Goal: Task Accomplishment & Management: Complete application form

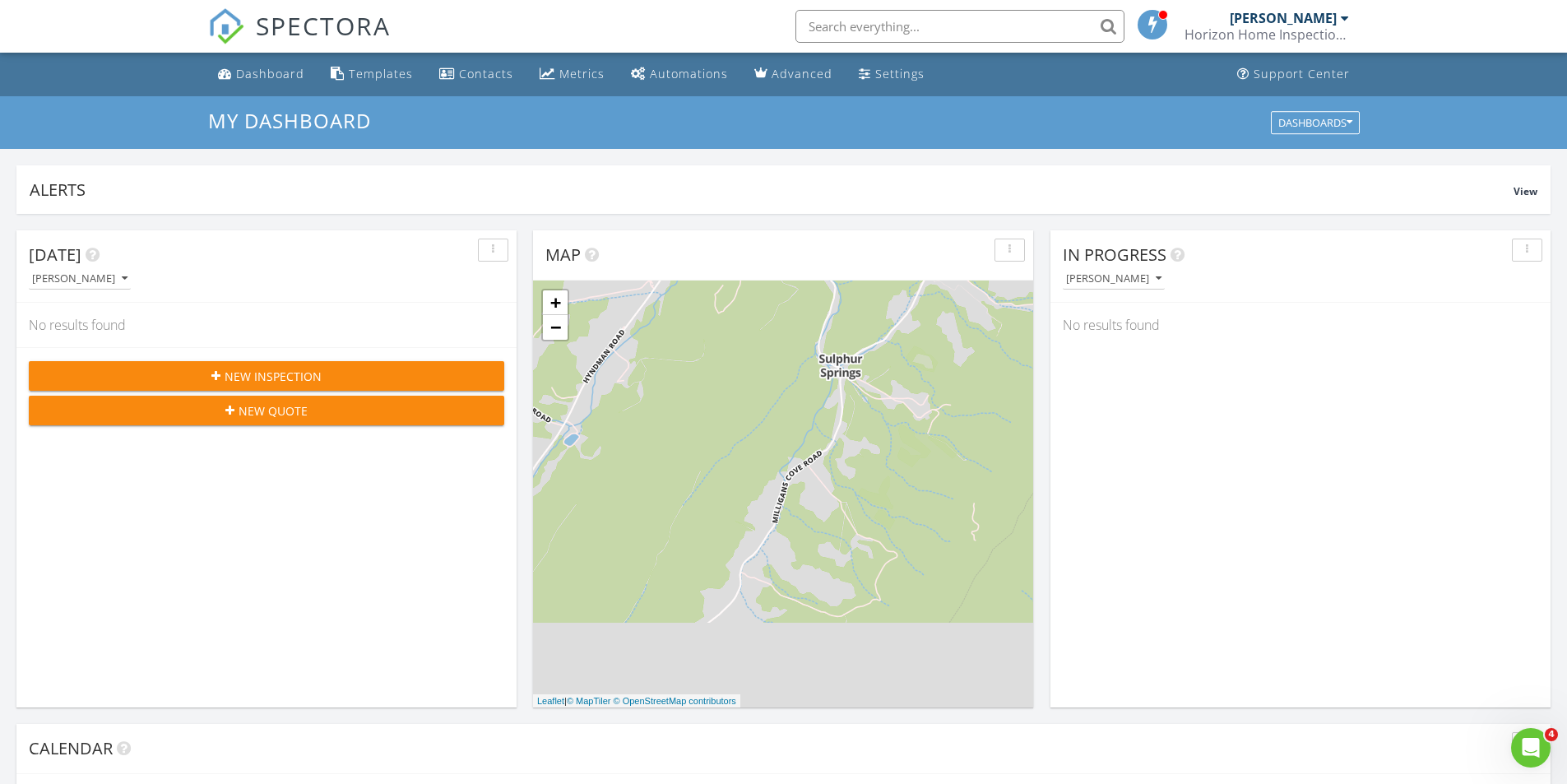
click at [1251, 617] on div "In Progress [PERSON_NAME] No results found" at bounding box center [1301, 468] width 501 height 477
click at [899, 756] on div "Calendar" at bounding box center [772, 748] width 1485 height 24
click at [275, 372] on span "New Inspection" at bounding box center [272, 376] width 97 height 18
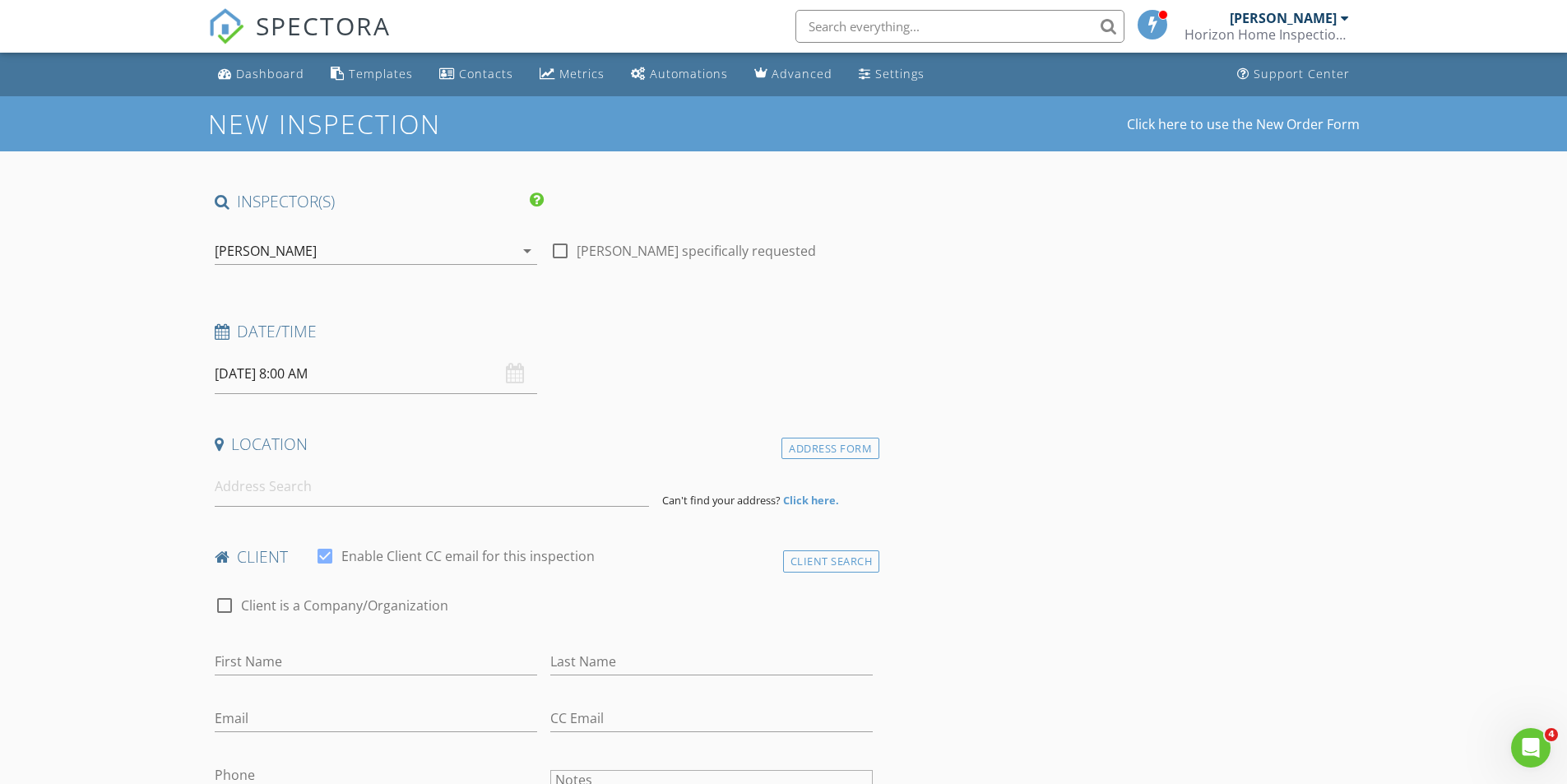
click at [391, 379] on input "08/29/2025 8:00 AM" at bounding box center [376, 373] width 323 height 40
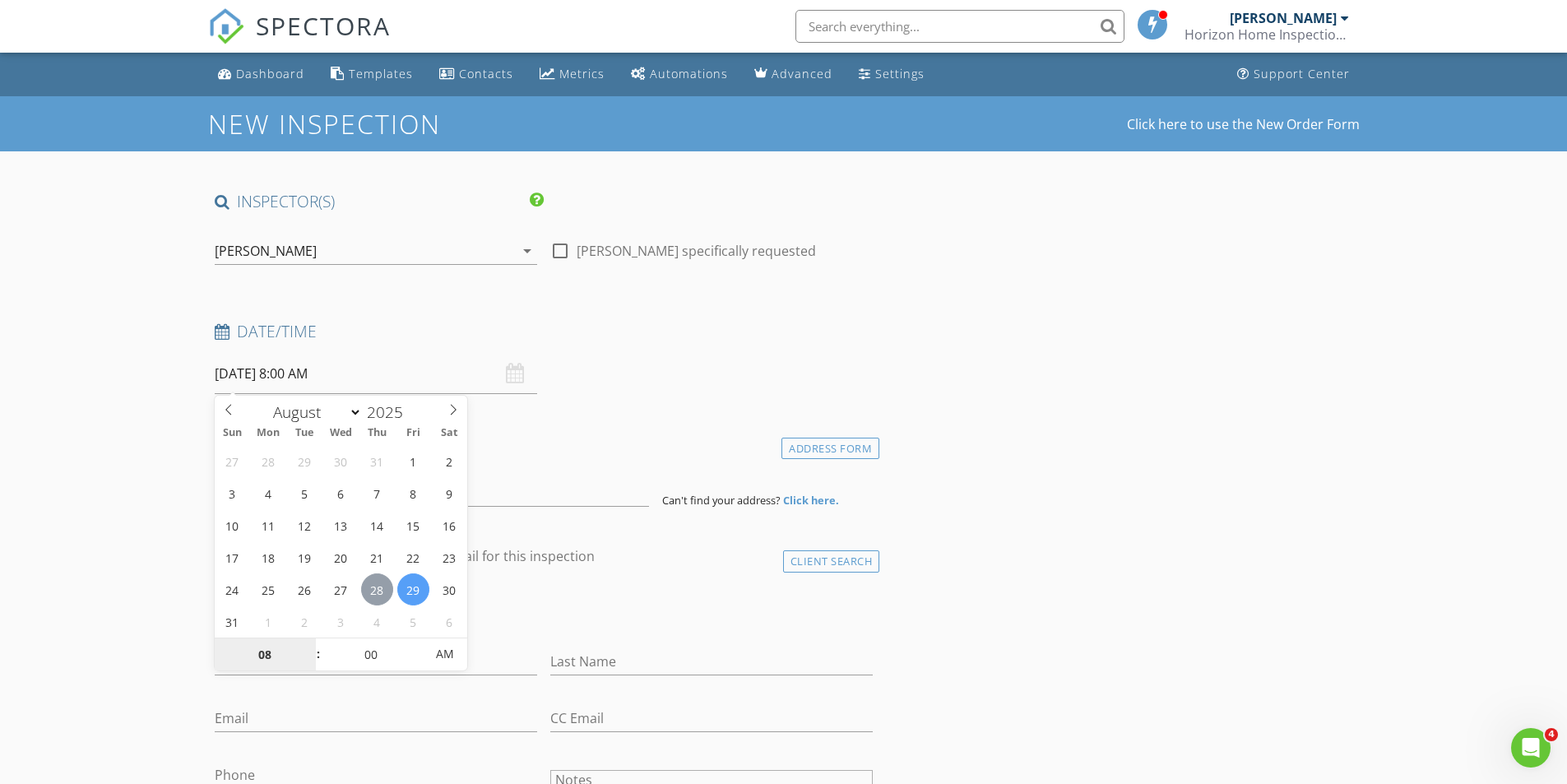
type input "08/28/2025 8:00 AM"
type input "09"
type input "08/28/2025 9:00 AM"
click at [311, 644] on span at bounding box center [310, 646] width 12 height 17
type input "10"
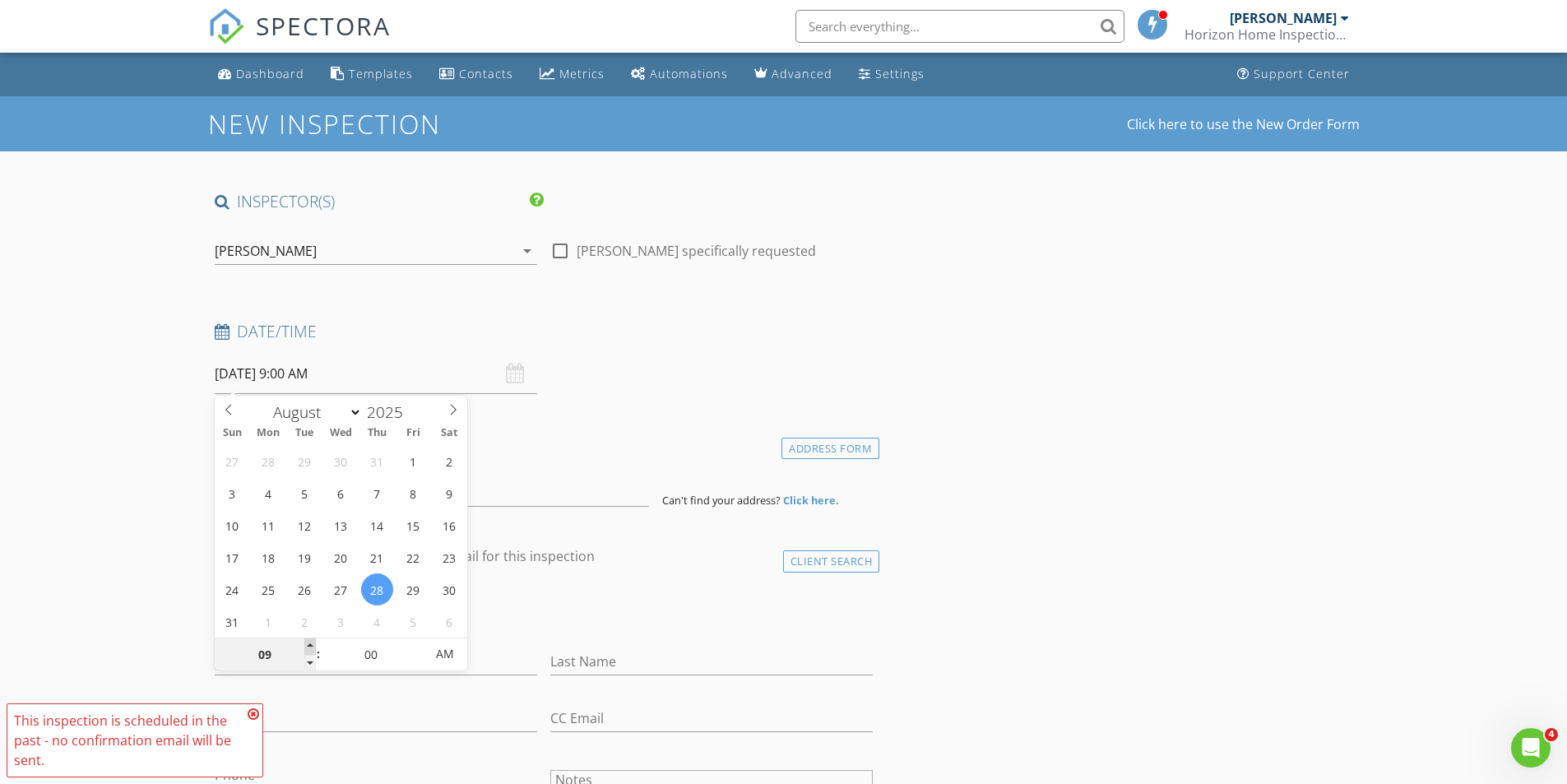
type input "08/28/2025 10:00 AM"
click at [311, 644] on span at bounding box center [310, 646] width 12 height 17
type input "11"
type input "08/28/2025 11:00 AM"
click at [311, 644] on span at bounding box center [310, 646] width 12 height 17
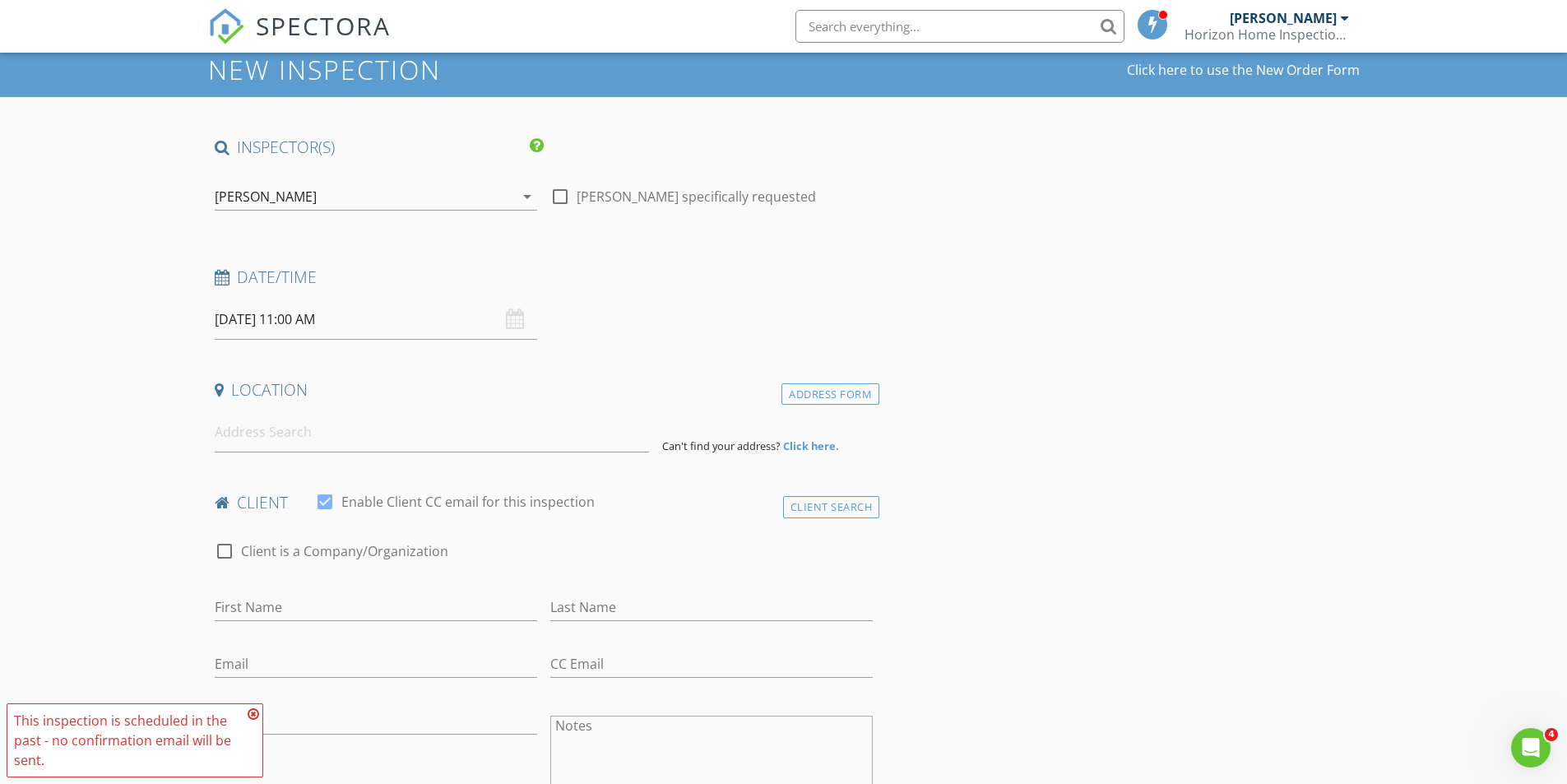
scroll to position [82, 0]
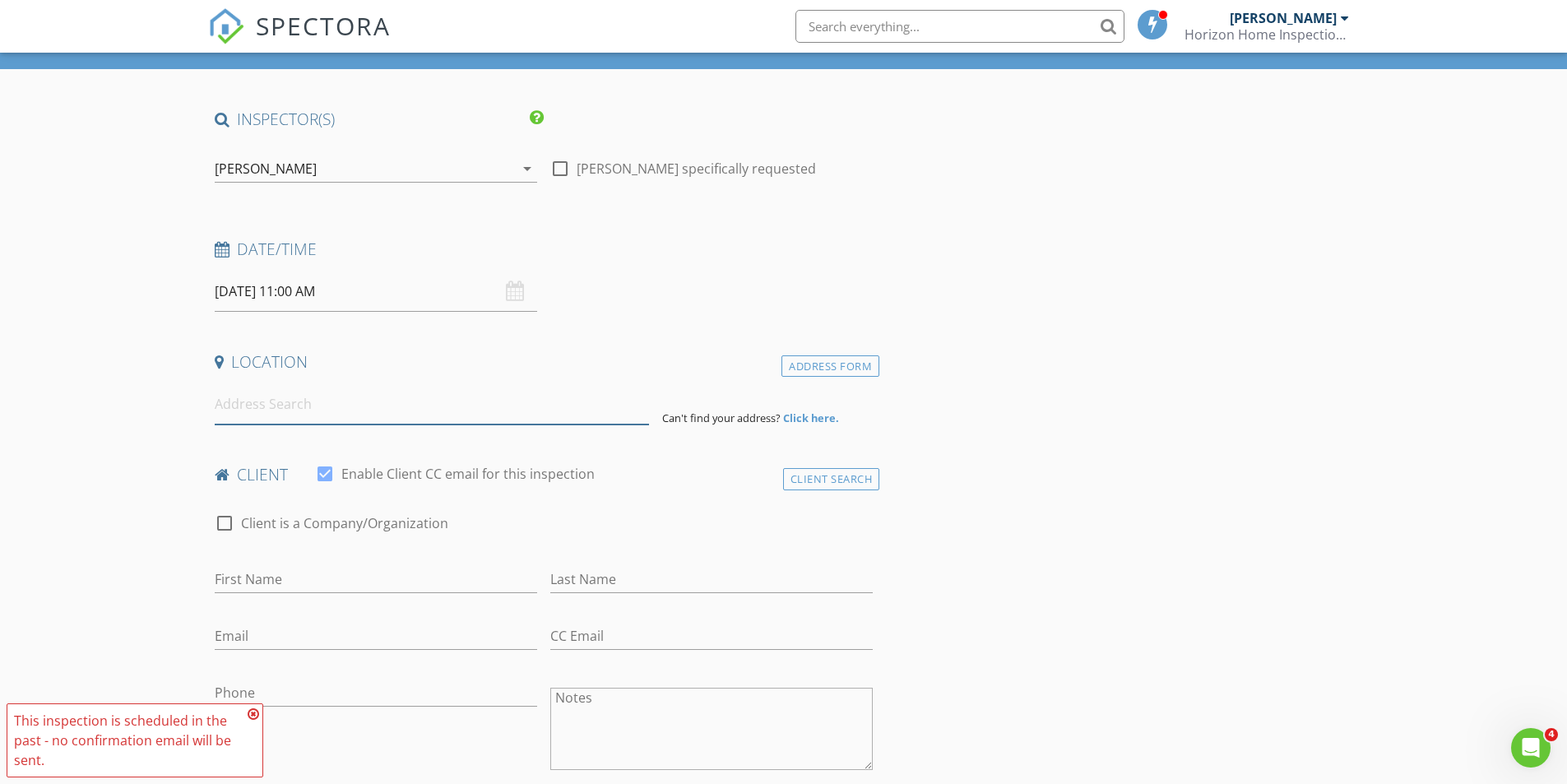
click at [278, 404] on input at bounding box center [431, 404] width 434 height 40
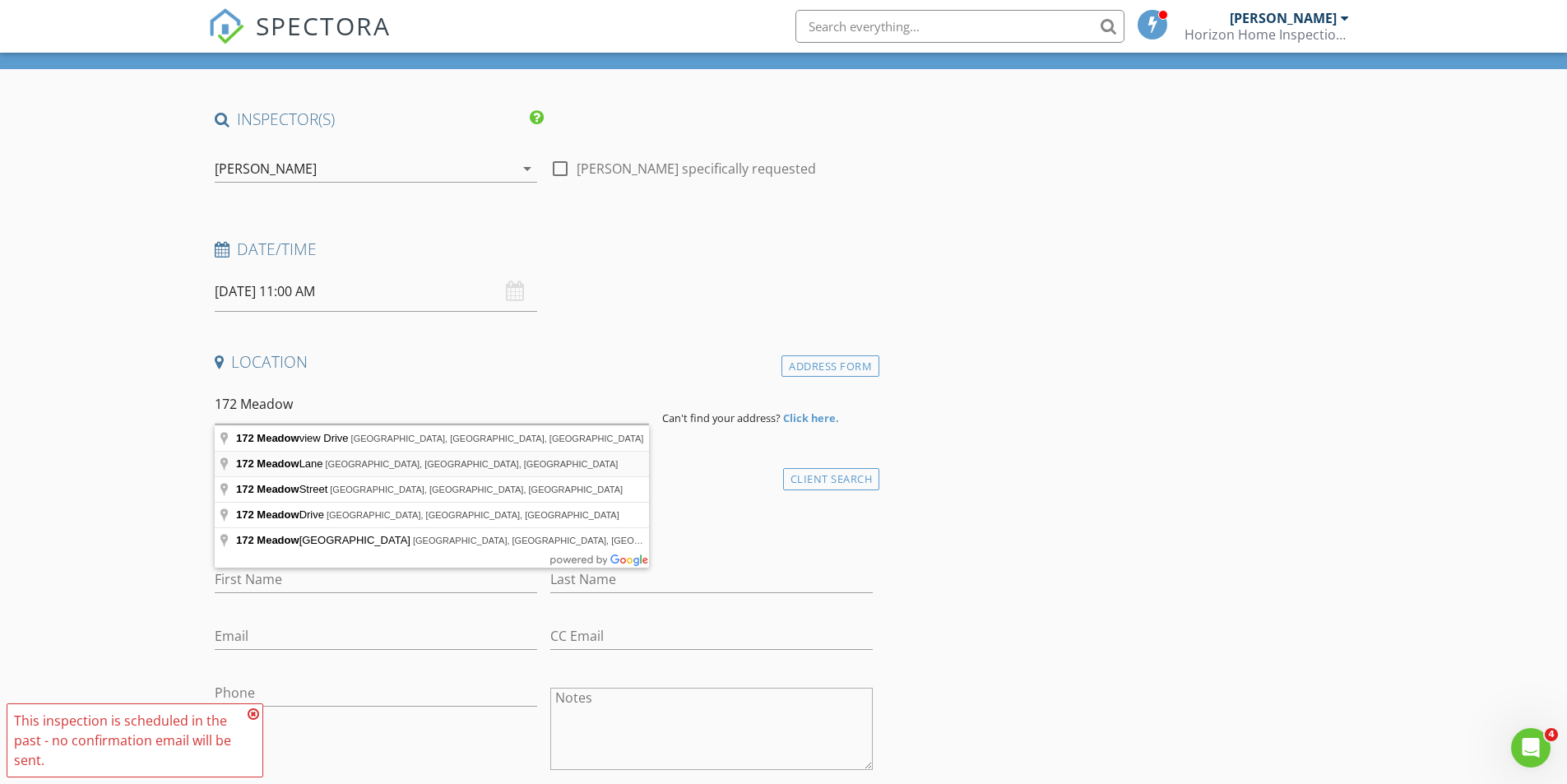
type input "172 Meadow Lane, Schellsburg, PA, USA"
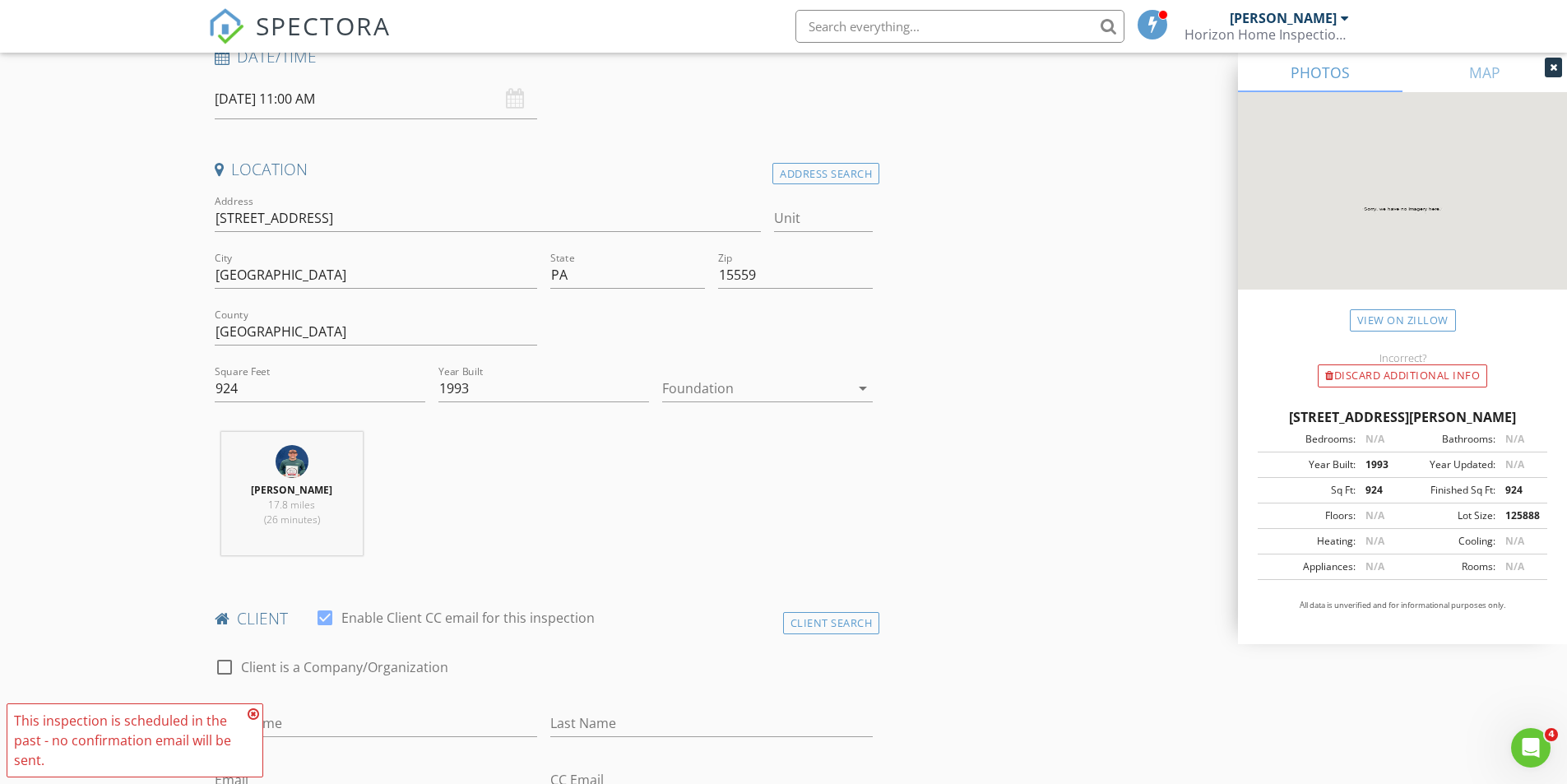
scroll to position [329, 0]
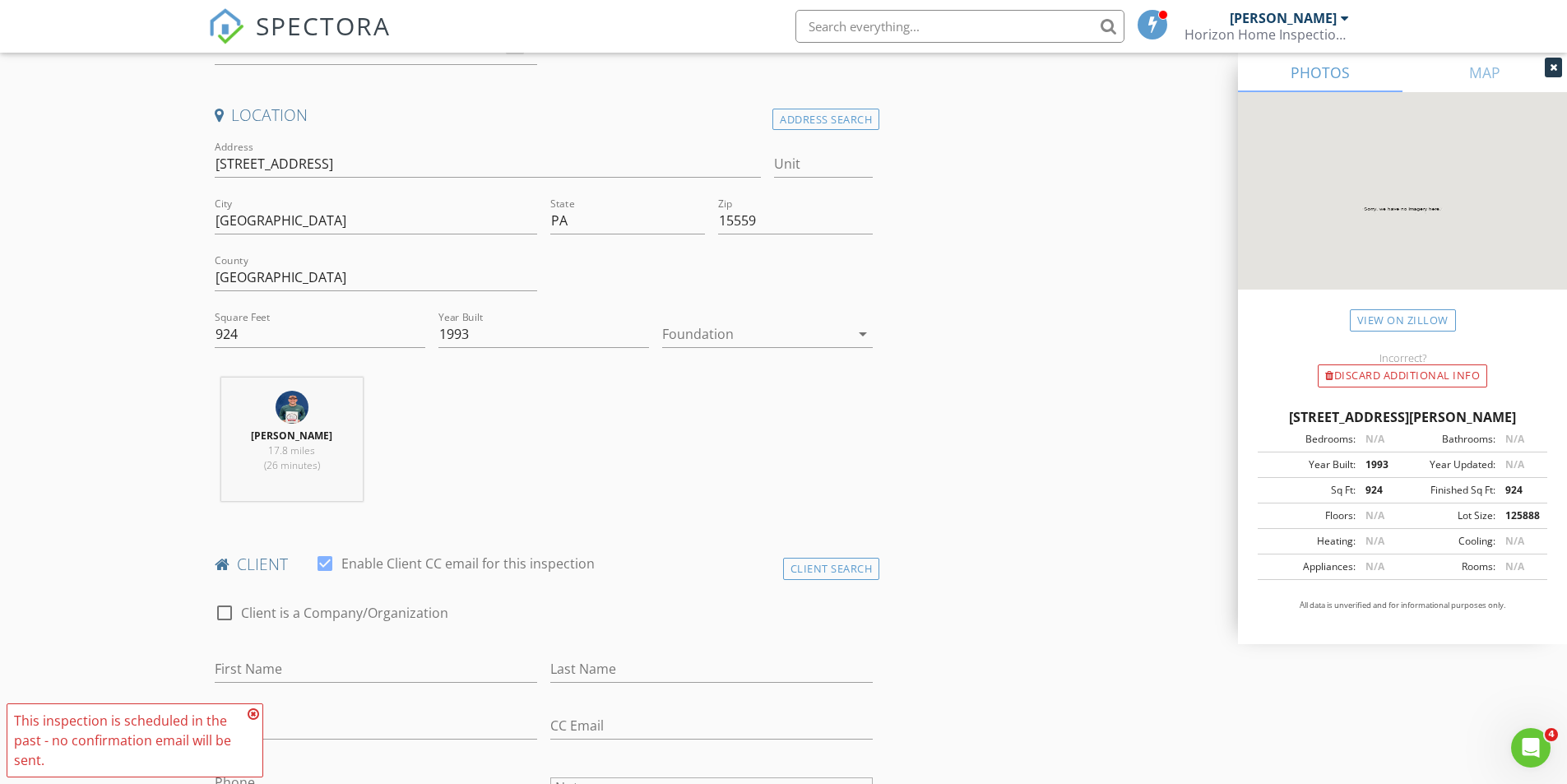
click at [323, 568] on div at bounding box center [325, 563] width 28 height 28
checkbox input "false"
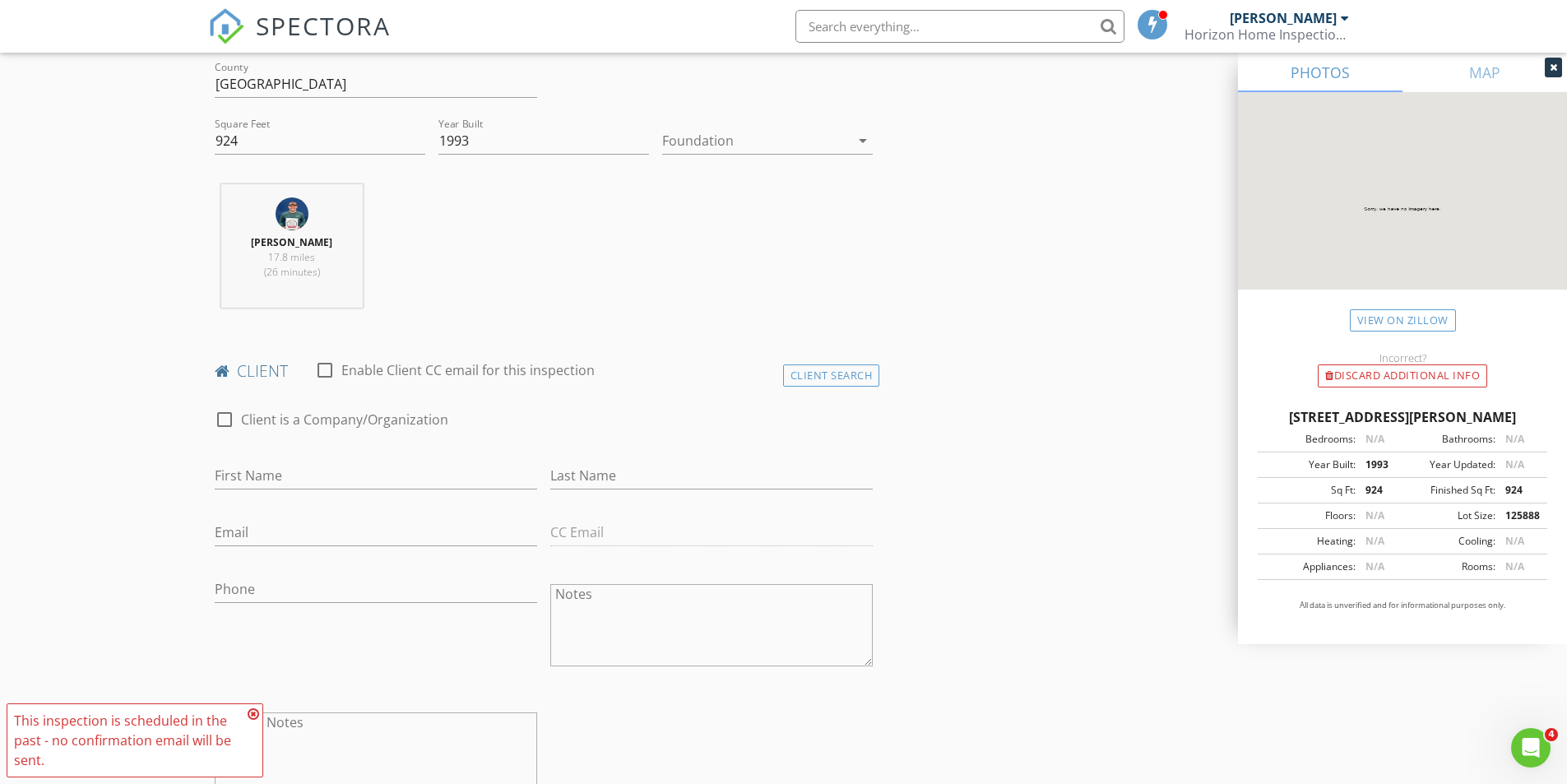
scroll to position [575, 0]
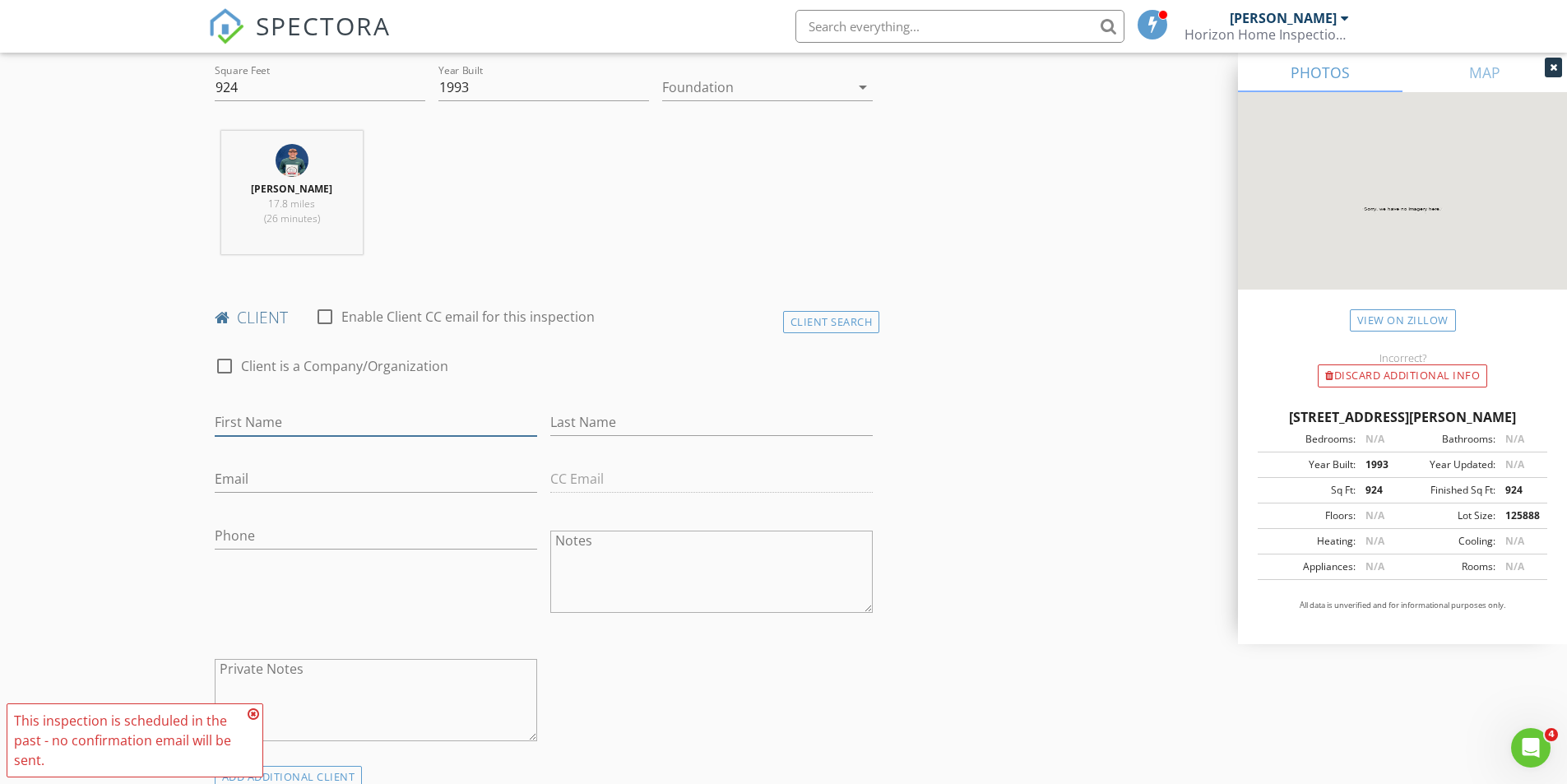
click at [326, 425] on input "First Name" at bounding box center [376, 422] width 323 height 27
type input "[PERSON_NAME]"
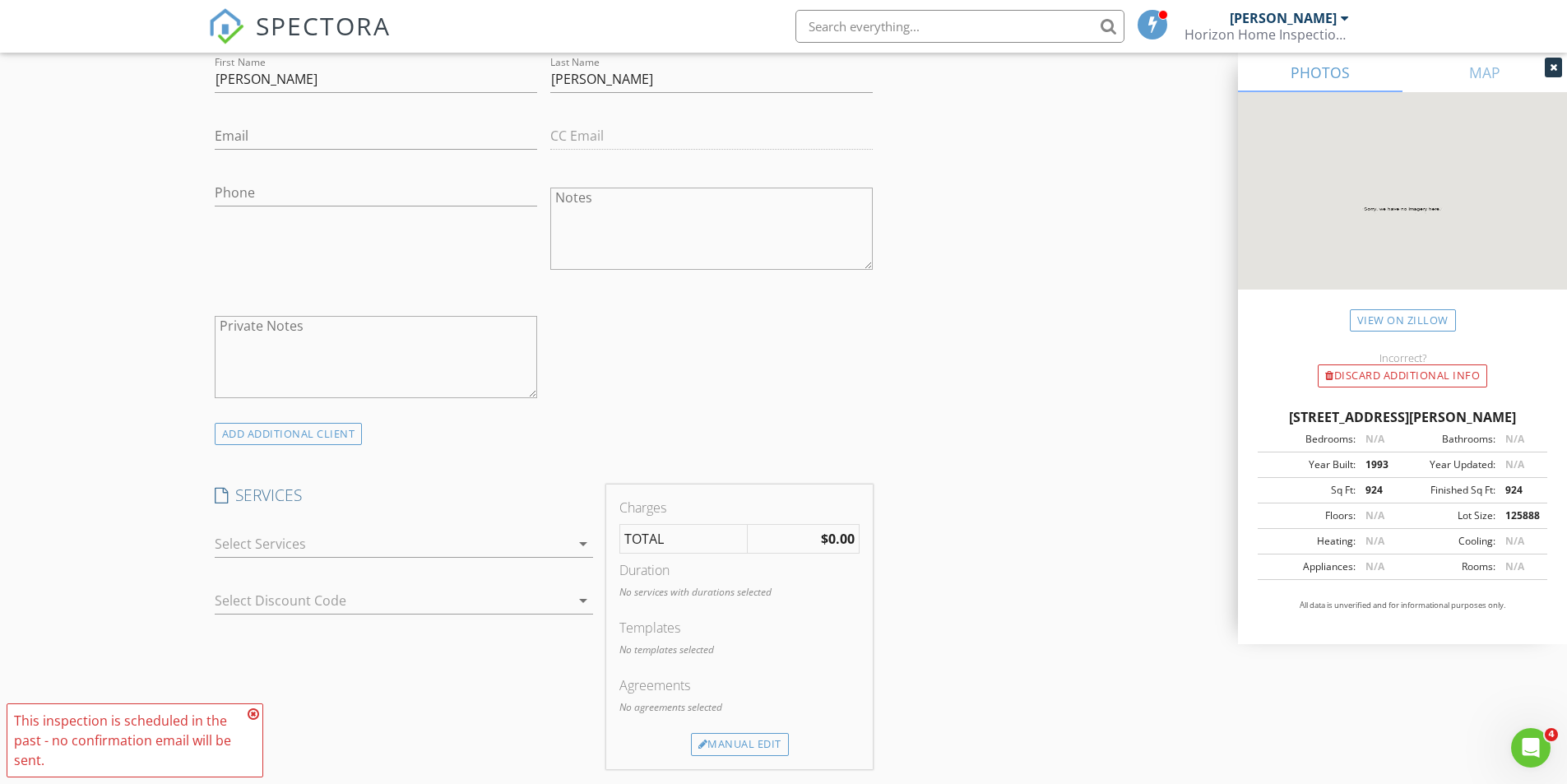
scroll to position [1069, 0]
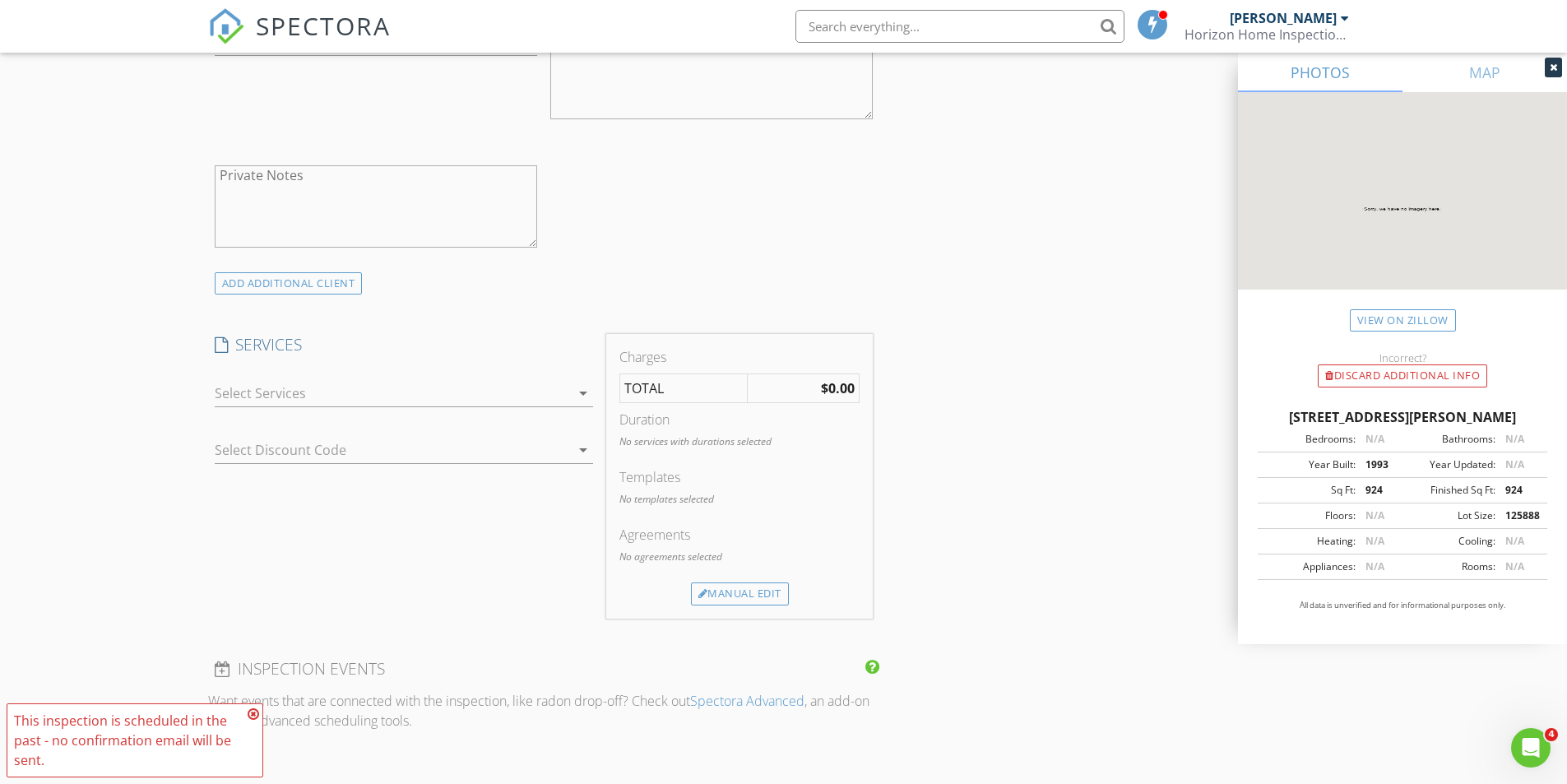
click at [466, 396] on div at bounding box center [392, 393] width 355 height 26
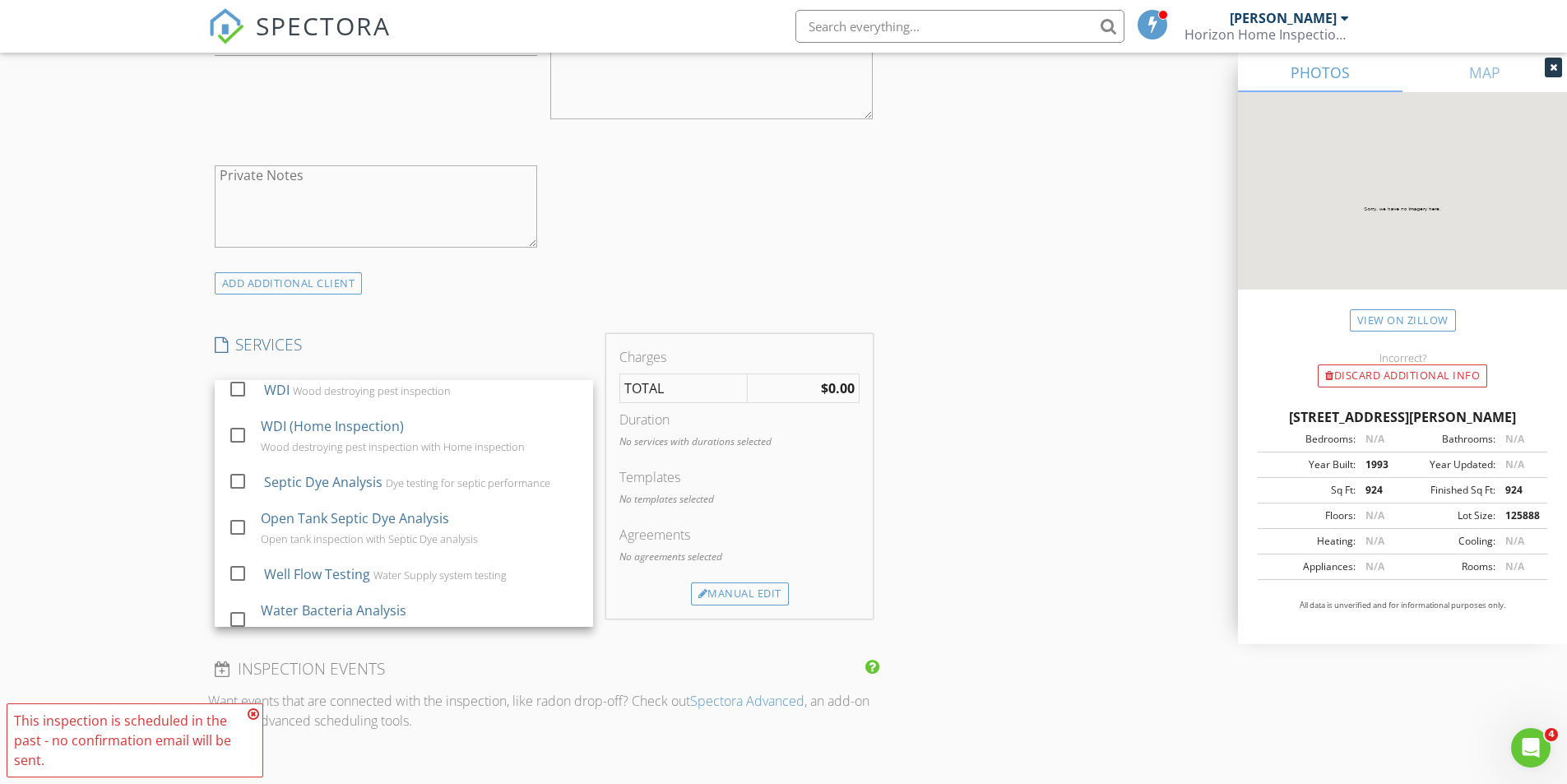
scroll to position [0, 0]
click at [1007, 436] on div "INSPECTOR(S) check_box Aaron Zembower PRIMARY Aaron Zembower arrow_drop_down ch…" at bounding box center [784, 469] width 1151 height 2695
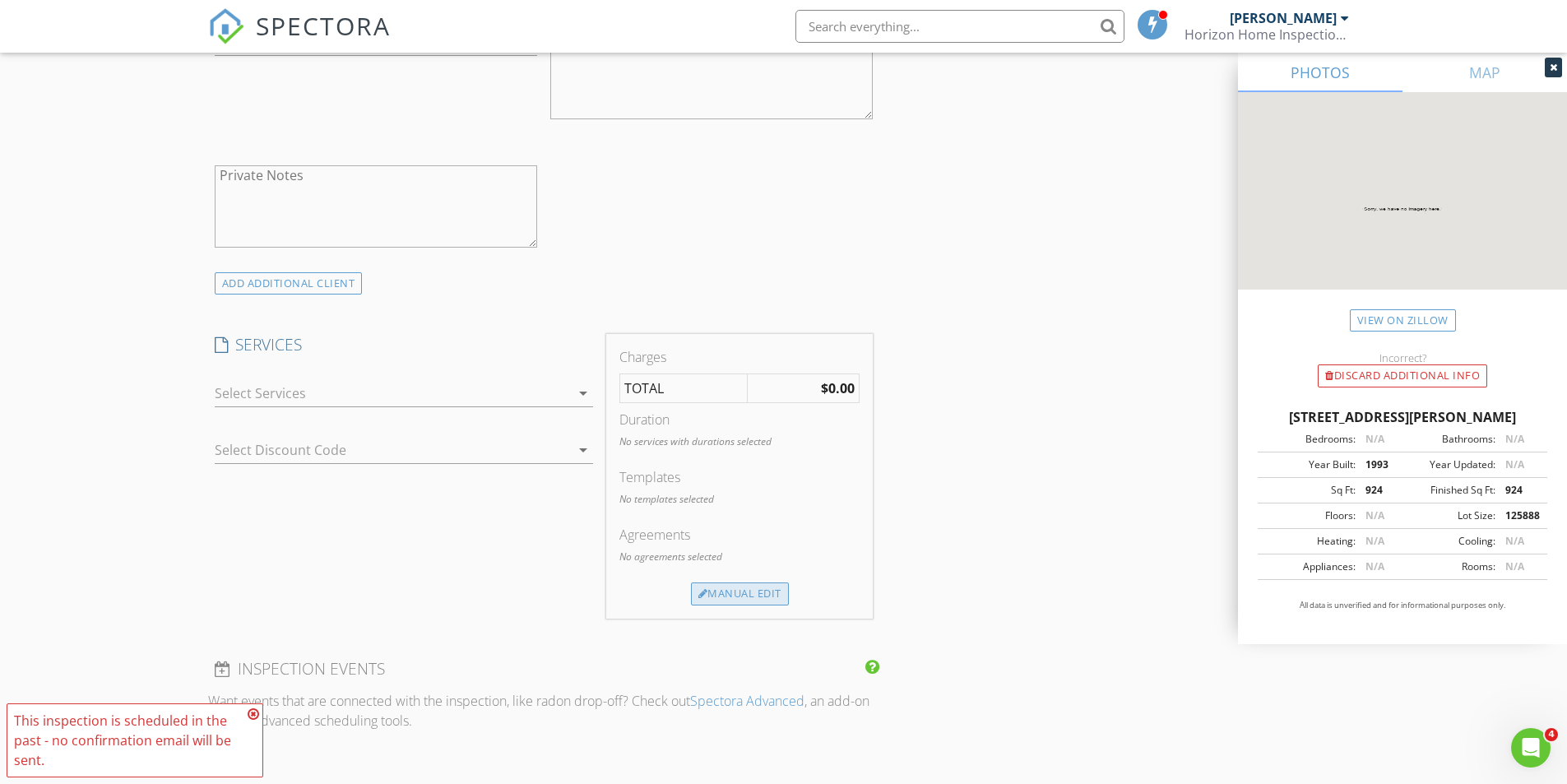
click at [762, 597] on div "Manual Edit" at bounding box center [740, 594] width 98 height 23
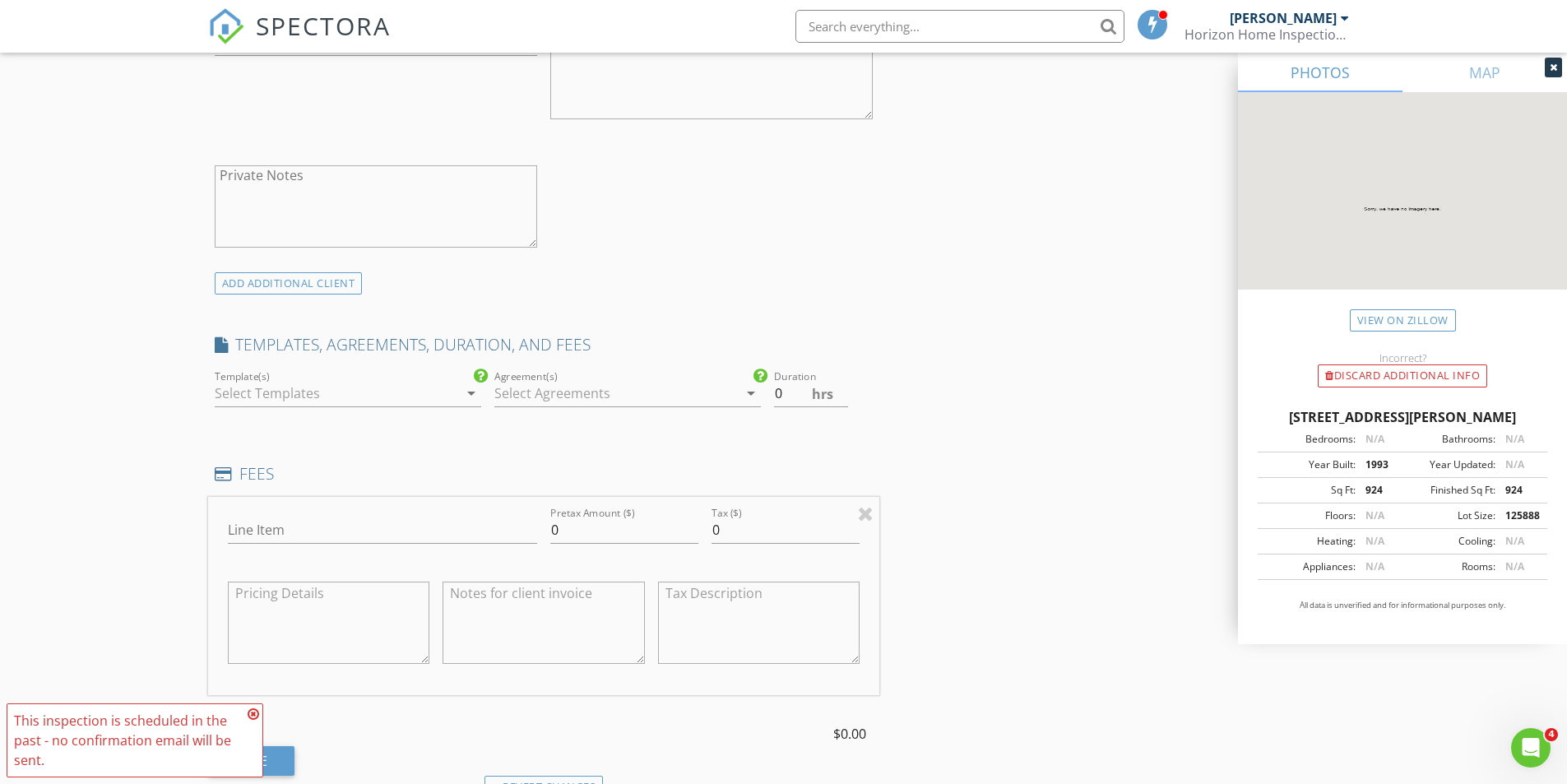
click at [317, 402] on div at bounding box center [337, 393] width 244 height 26
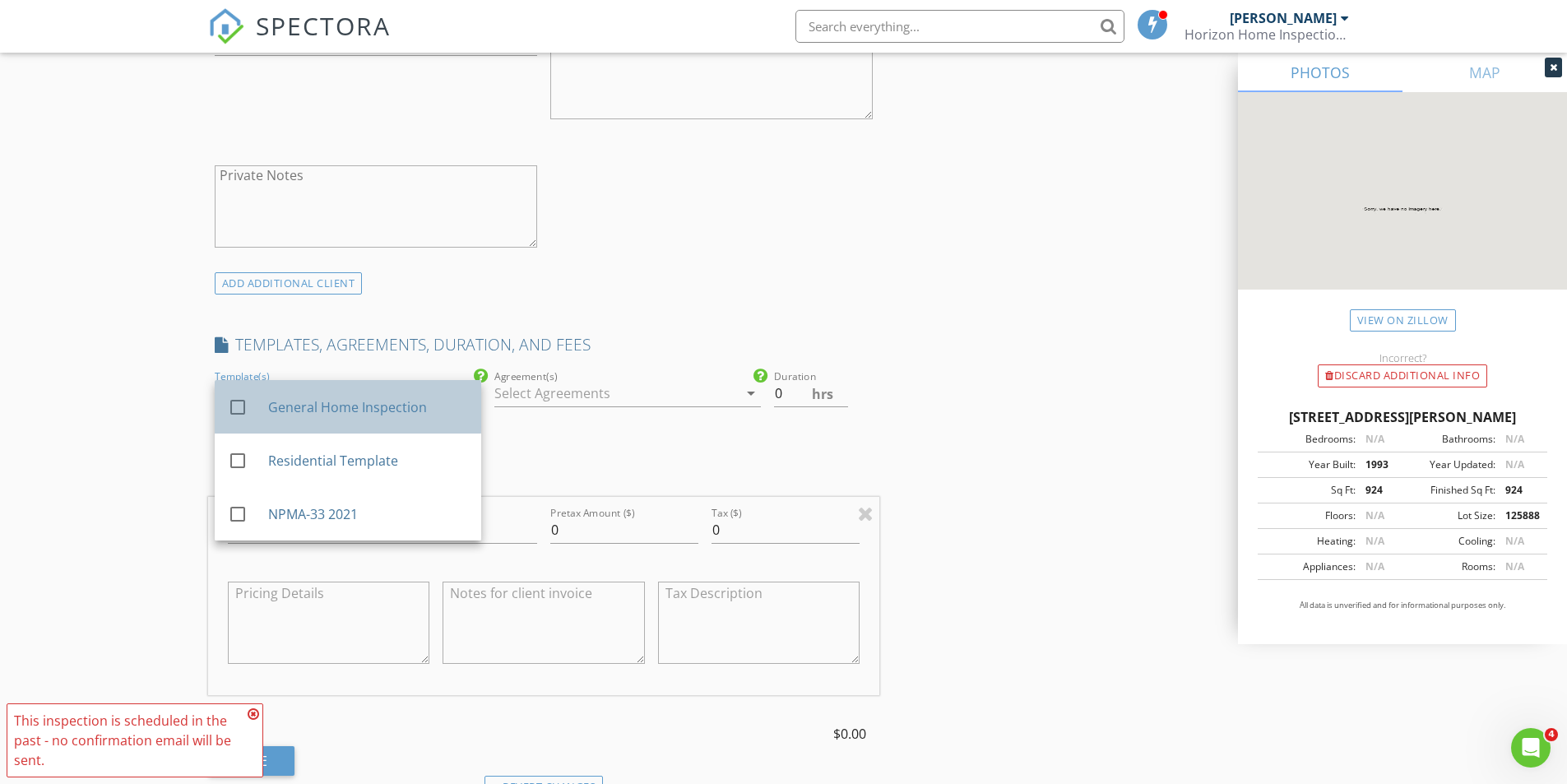
click at [314, 412] on div "General Home Inspection" at bounding box center [367, 407] width 200 height 20
click at [569, 443] on div "INSPECTOR(S) check_box Aaron Zembower PRIMARY Aaron Zembower arrow_drop_down ch…" at bounding box center [543, 511] width 672 height 2779
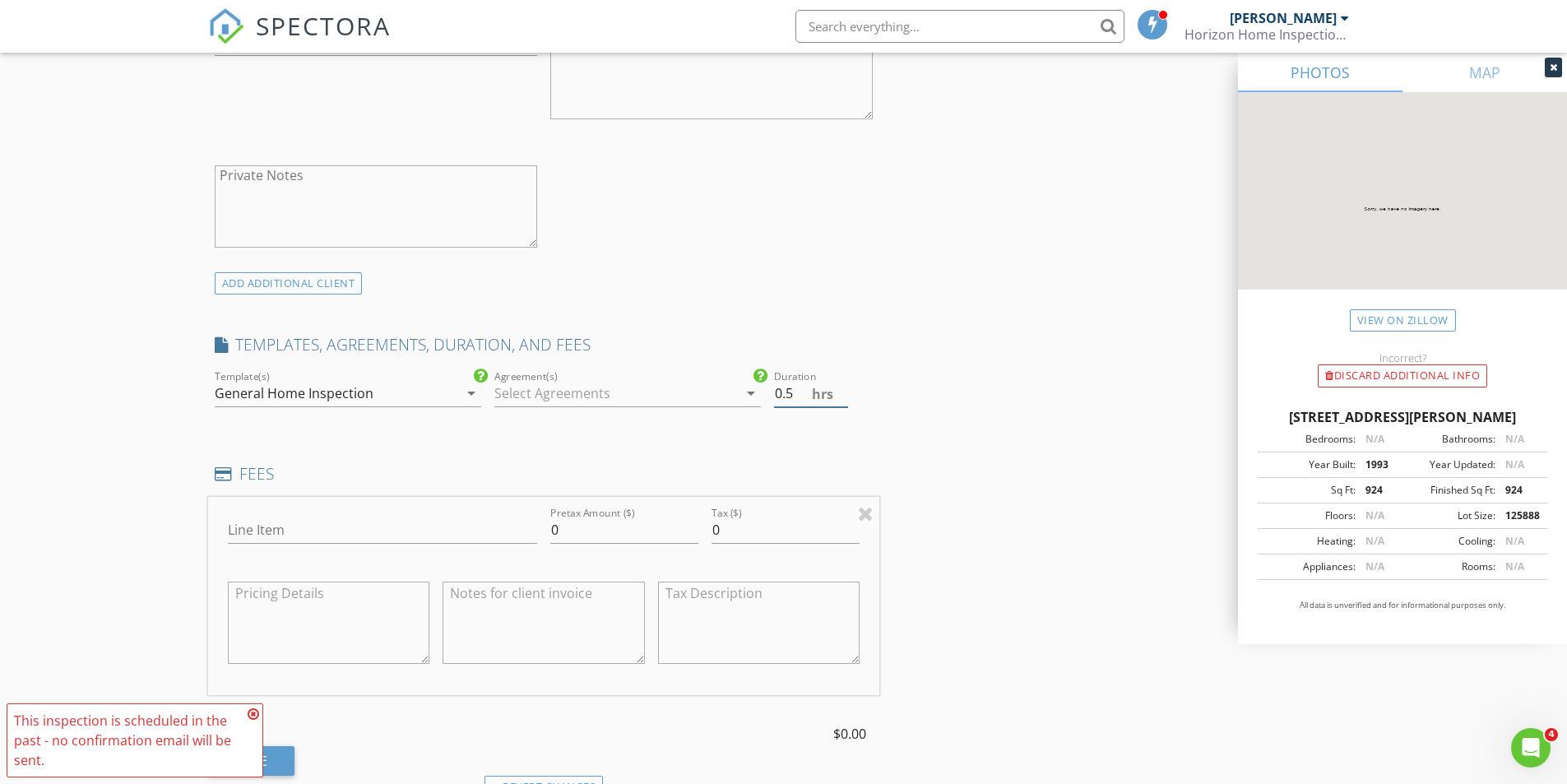
click at [841, 389] on input "0.5" at bounding box center [811, 394] width 74 height 27
click at [841, 389] on input "1" at bounding box center [811, 394] width 74 height 27
type input "1.5"
click at [841, 389] on input "1.5" at bounding box center [811, 394] width 74 height 27
click at [317, 523] on input "Line Item" at bounding box center [382, 530] width 309 height 27
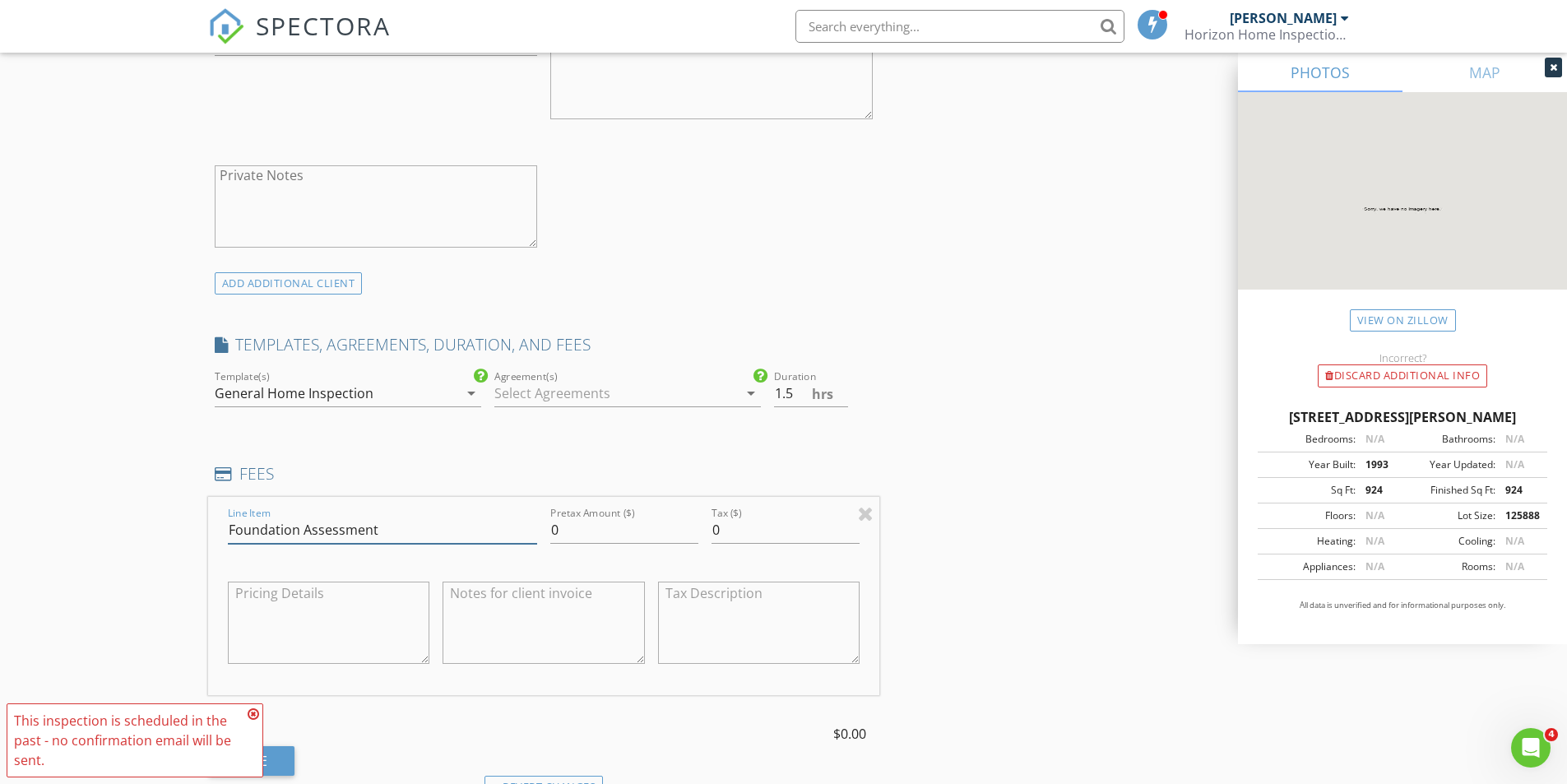
type input "Foundation Assessment"
click at [610, 522] on input "0" at bounding box center [624, 530] width 148 height 27
type input "150"
click at [1081, 623] on div "INSPECTOR(S) check_box Aaron Zembower PRIMARY Aaron Zembower arrow_drop_down ch…" at bounding box center [784, 559] width 1151 height 2876
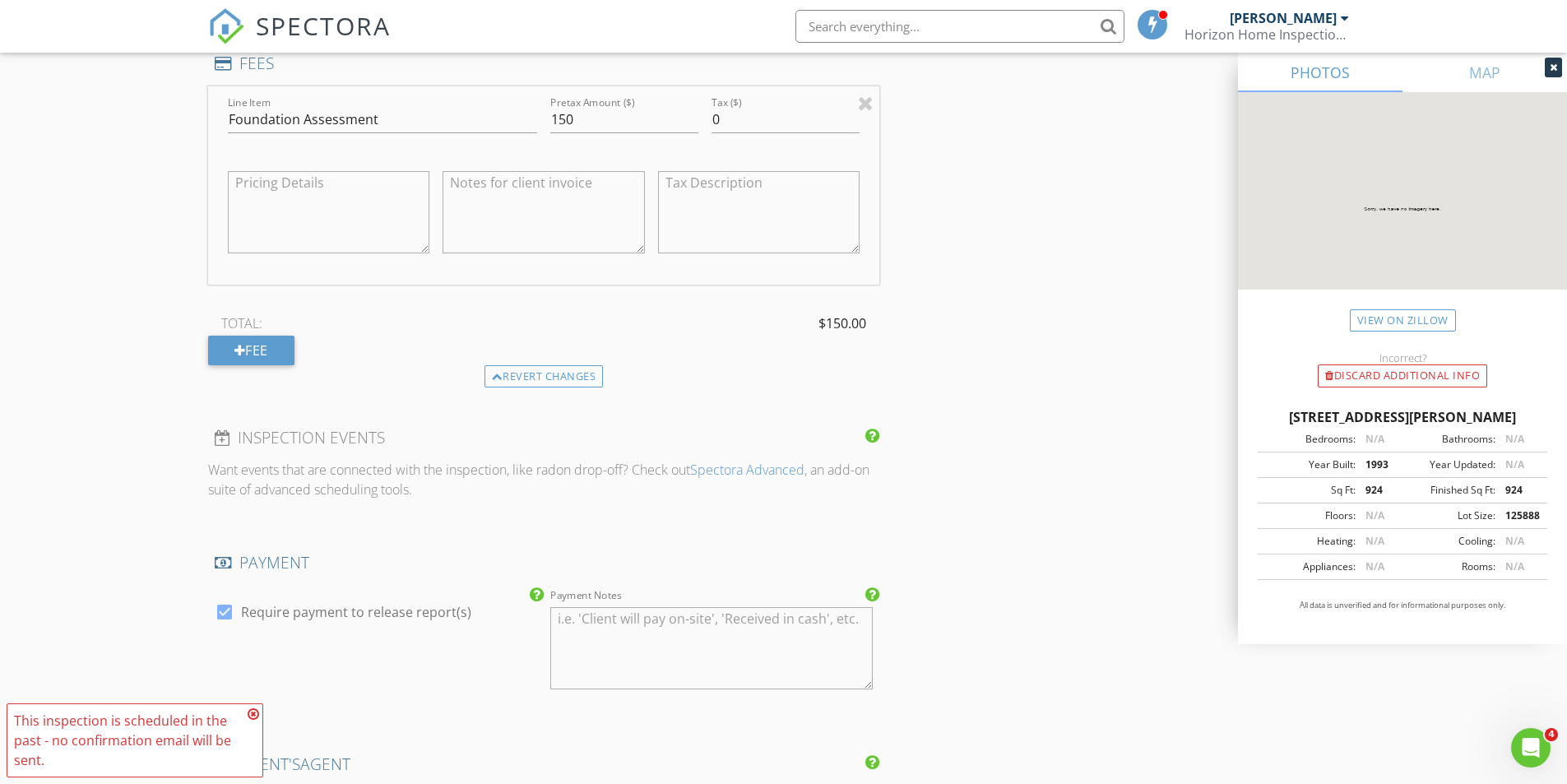
scroll to position [1480, 0]
click at [223, 612] on div at bounding box center [224, 610] width 28 height 28
checkbox input "false"
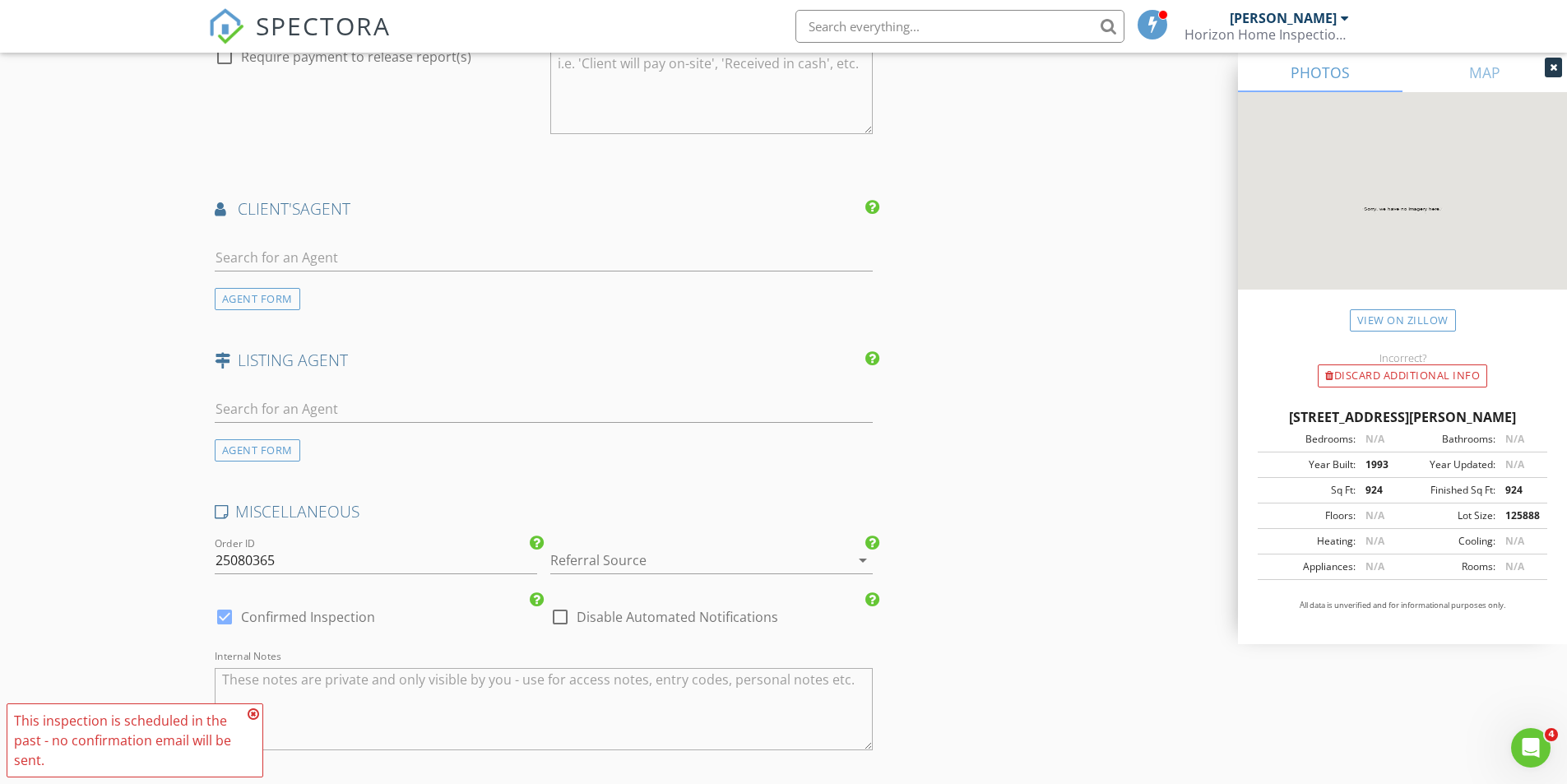
scroll to position [2056, 0]
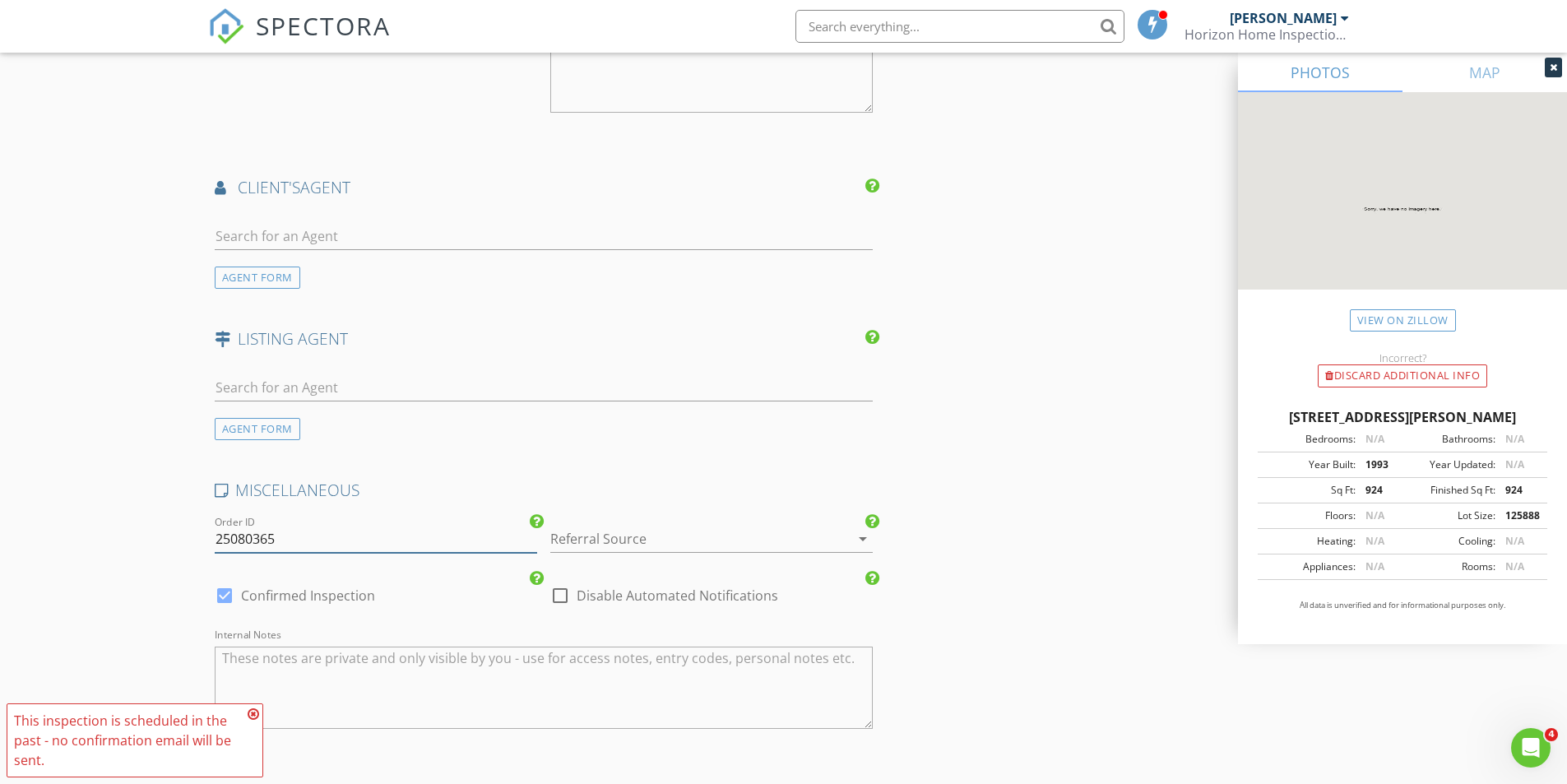
click at [297, 544] on input "25080365" at bounding box center [376, 539] width 323 height 27
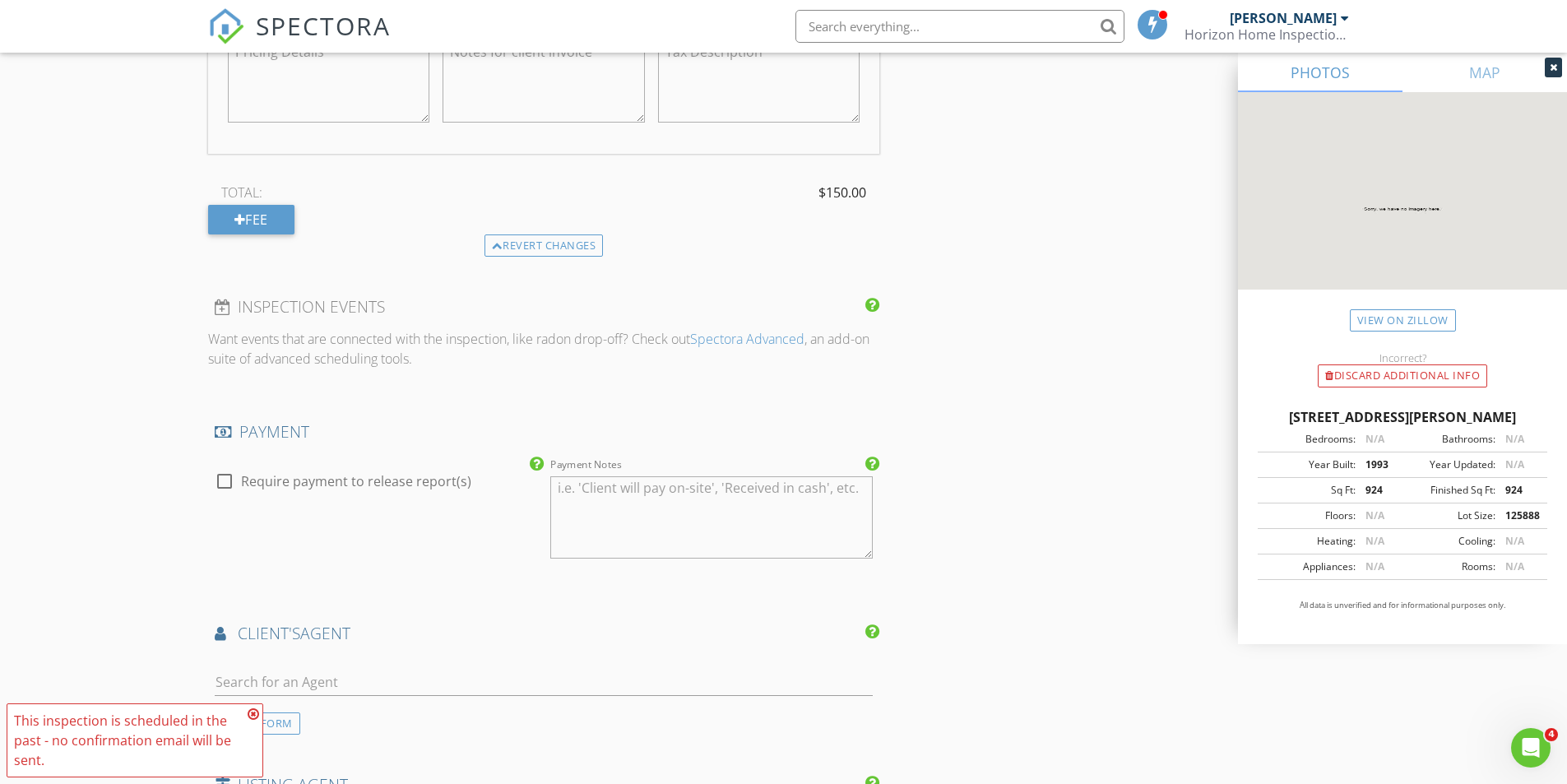
scroll to position [1747, 0]
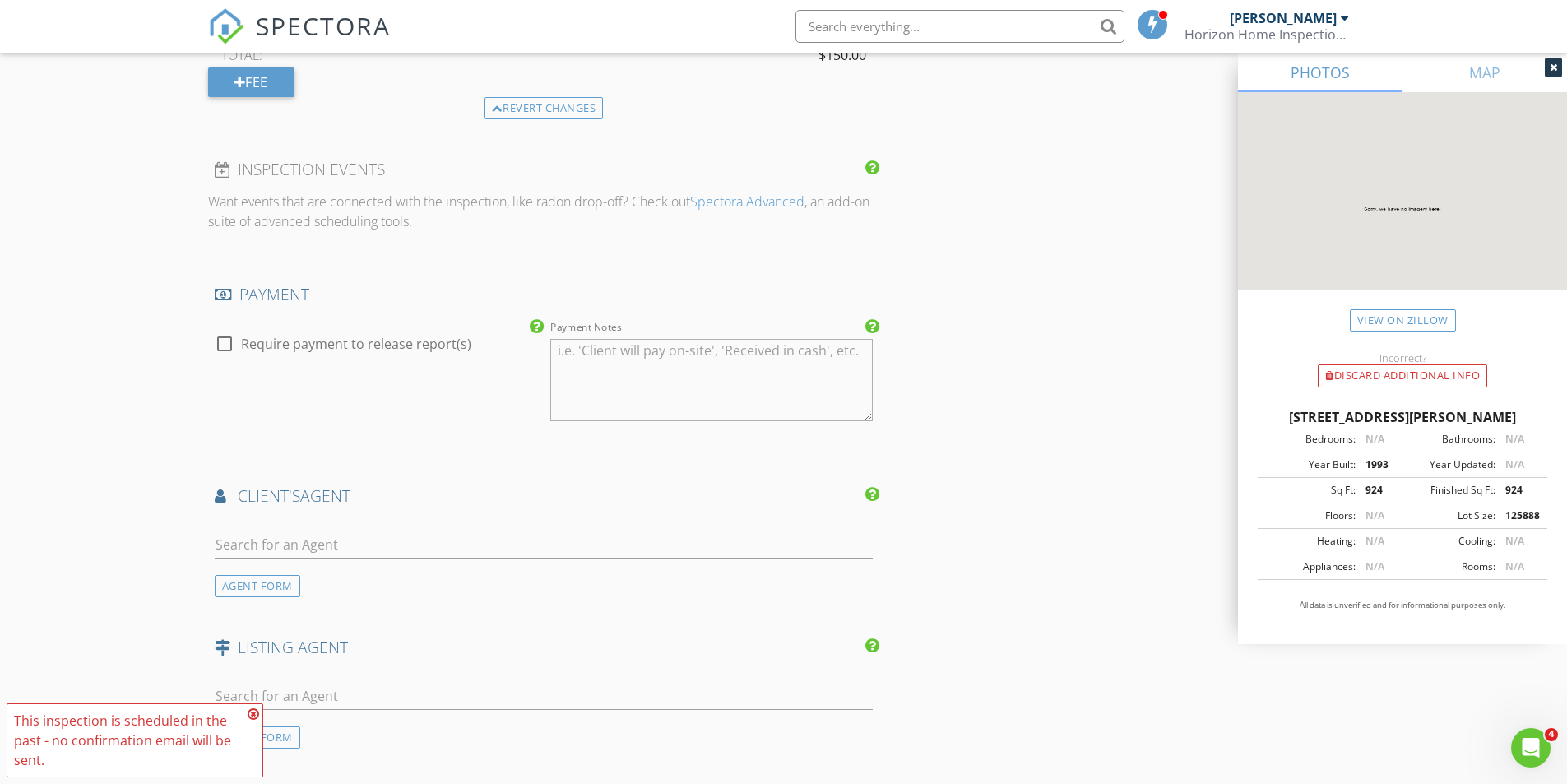
type input "25080368"
click at [564, 558] on input "text" at bounding box center [543, 545] width 659 height 27
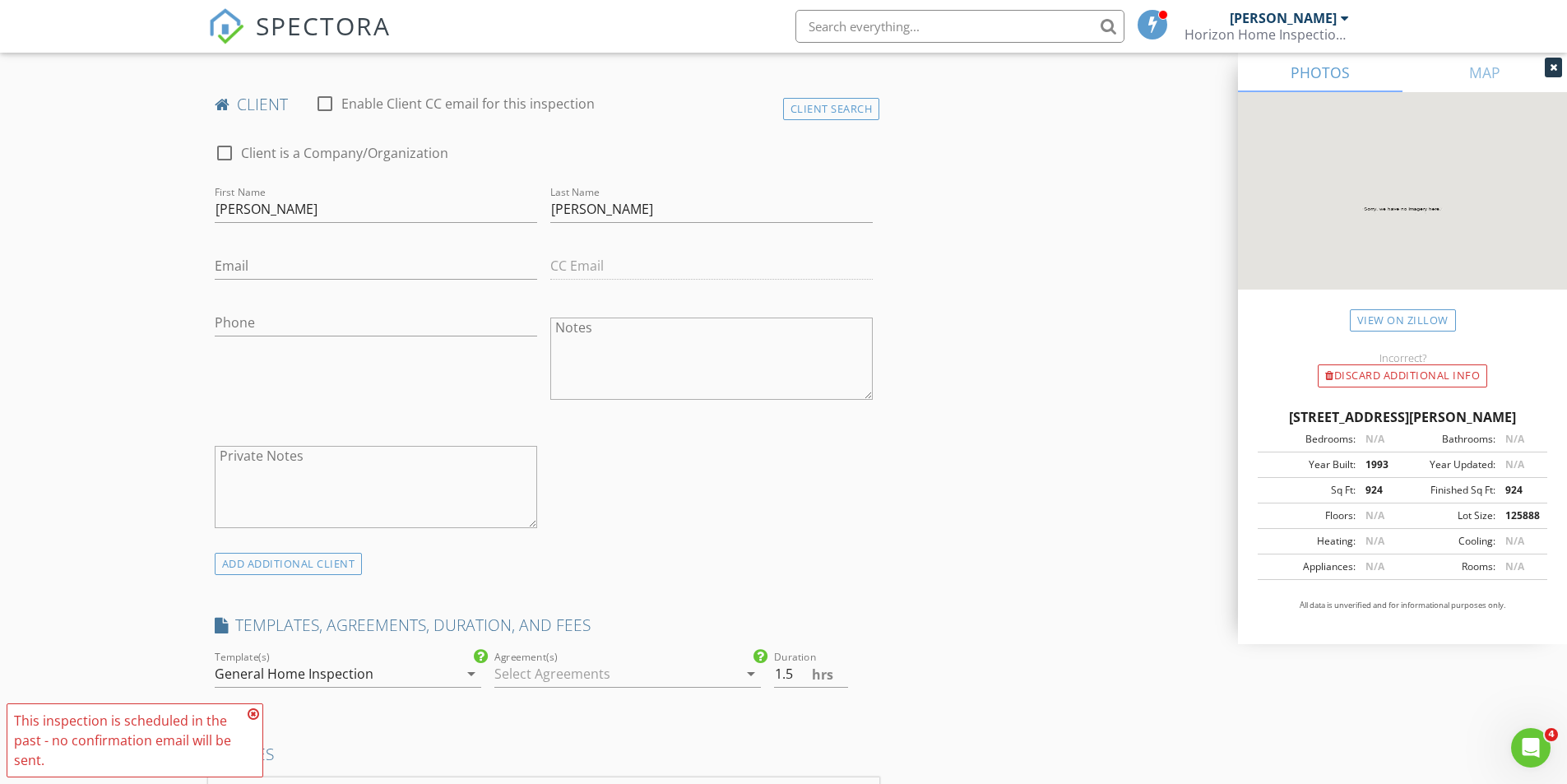
scroll to position [1007, 0]
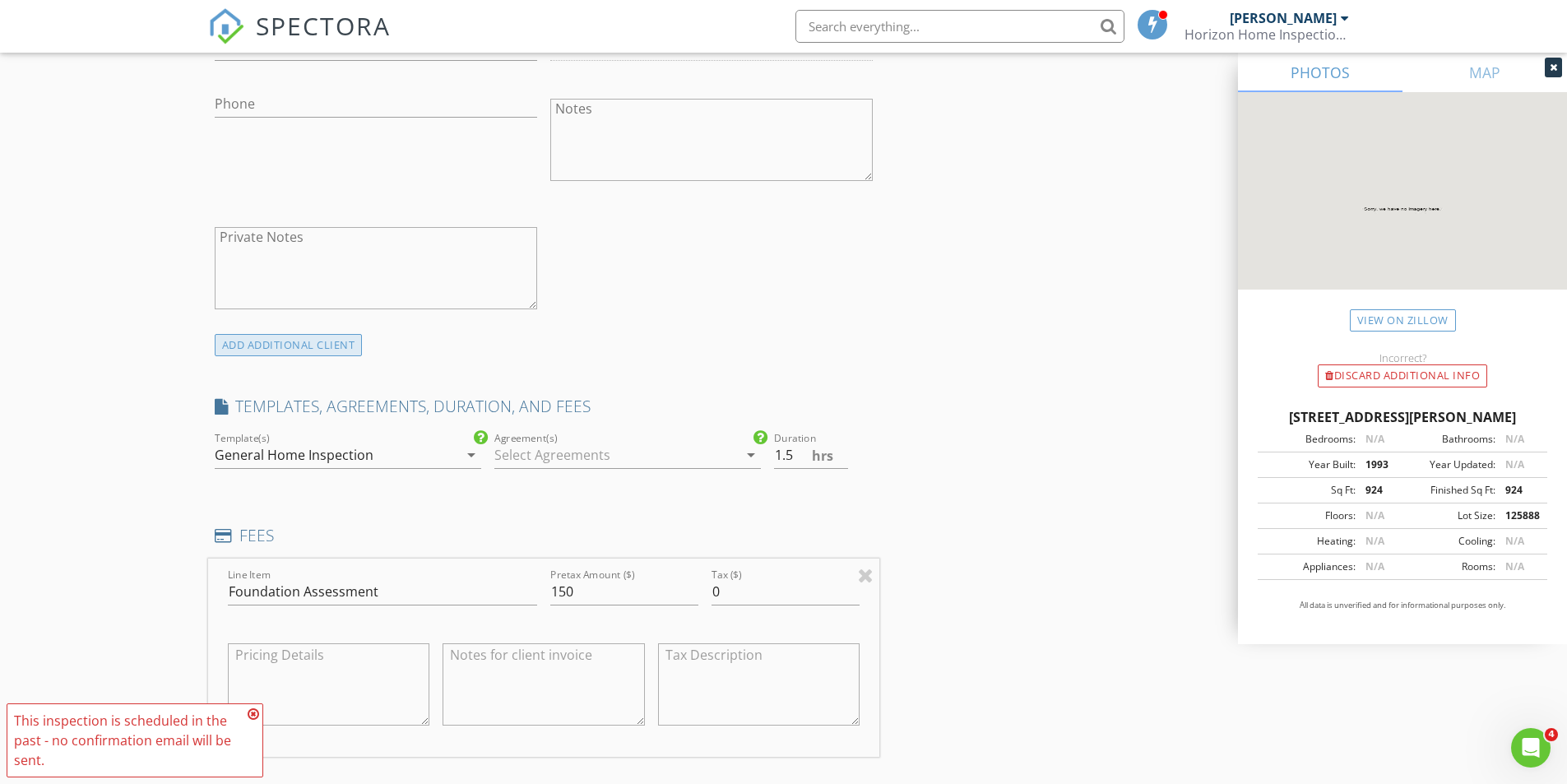
click at [304, 349] on div "ADD ADDITIONAL client" at bounding box center [289, 344] width 148 height 22
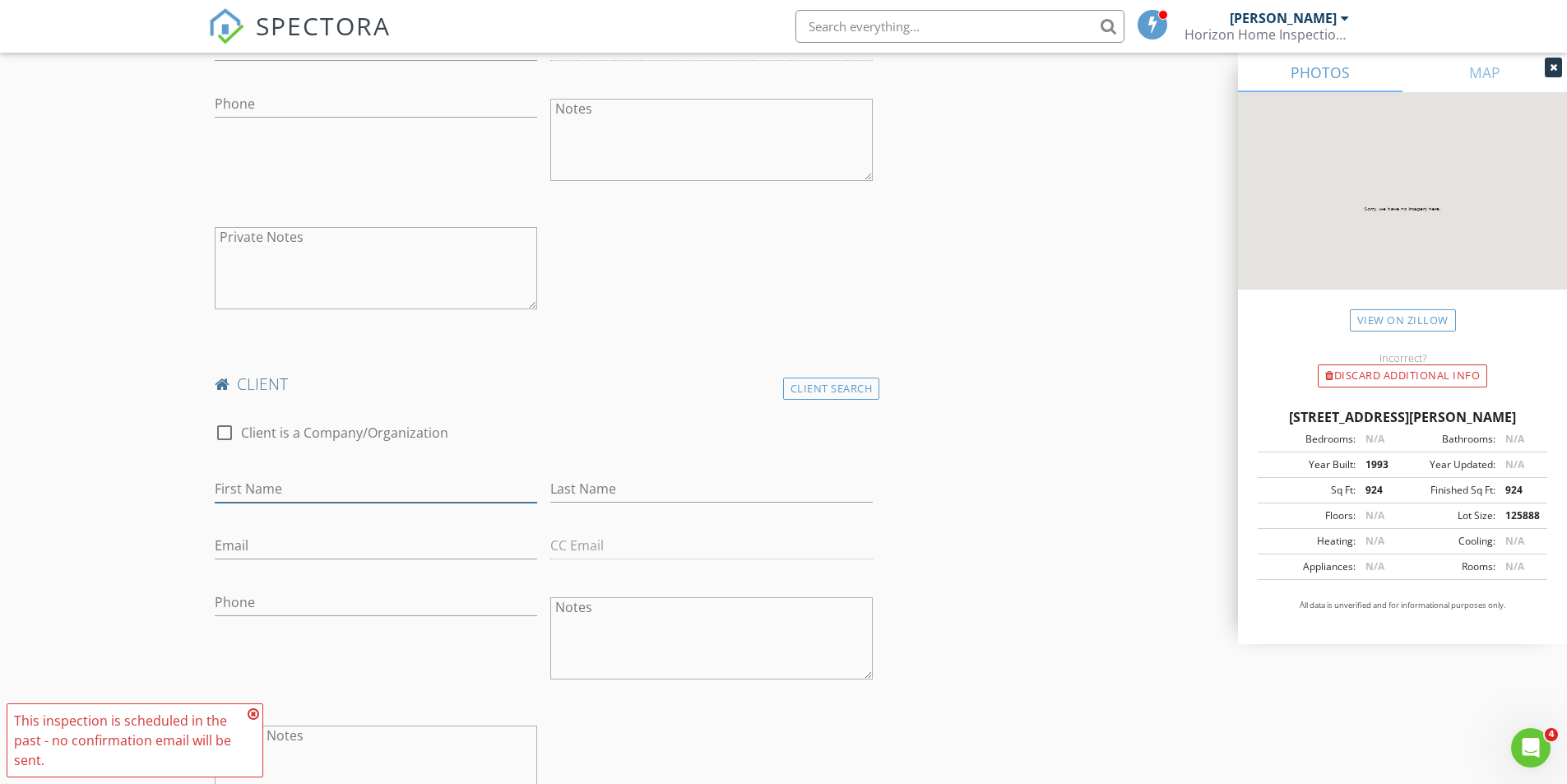
click at [354, 493] on input "First Name" at bounding box center [376, 489] width 323 height 27
type input "[PERSON_NAME]"
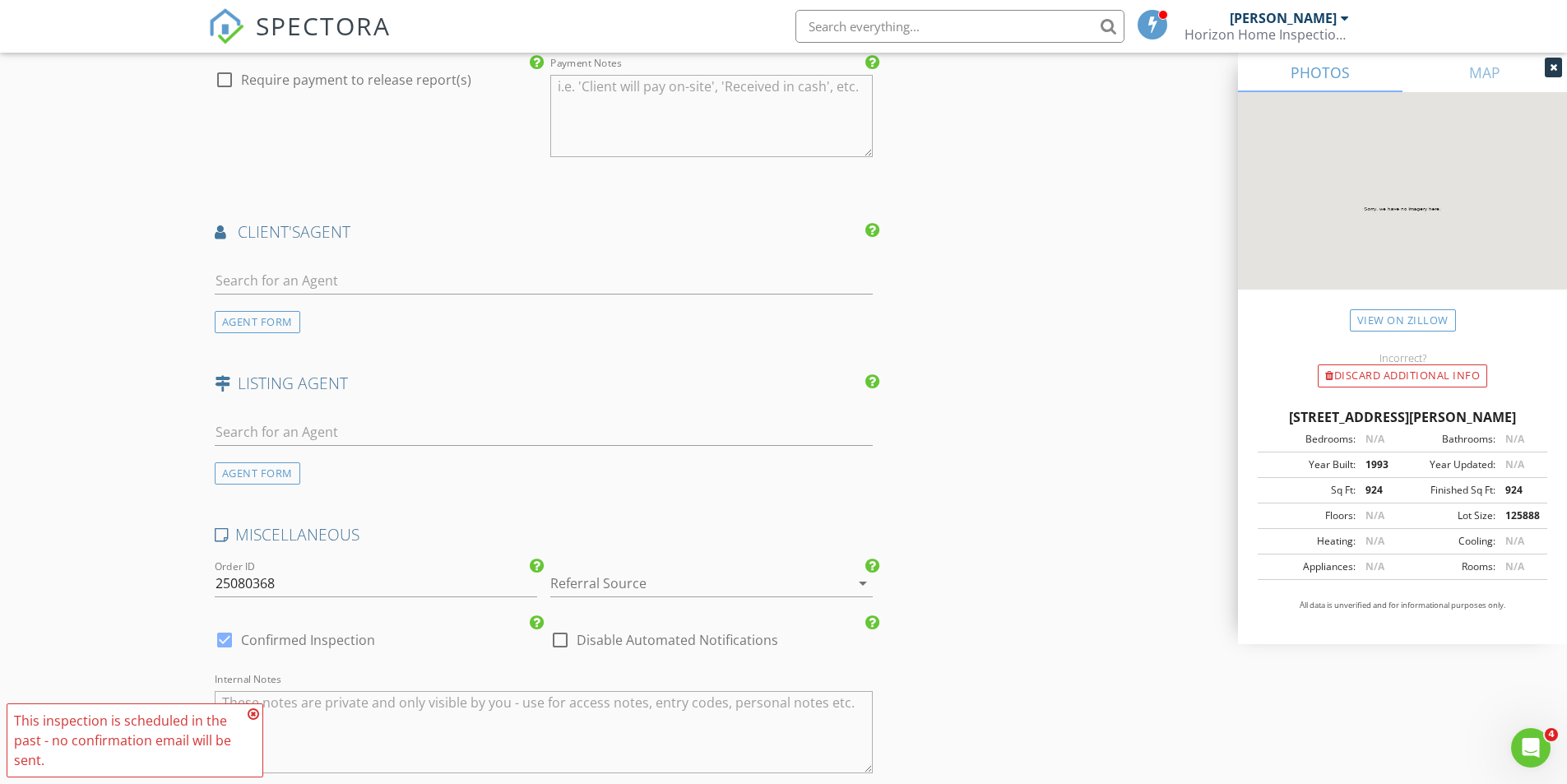
scroll to position [2799, 0]
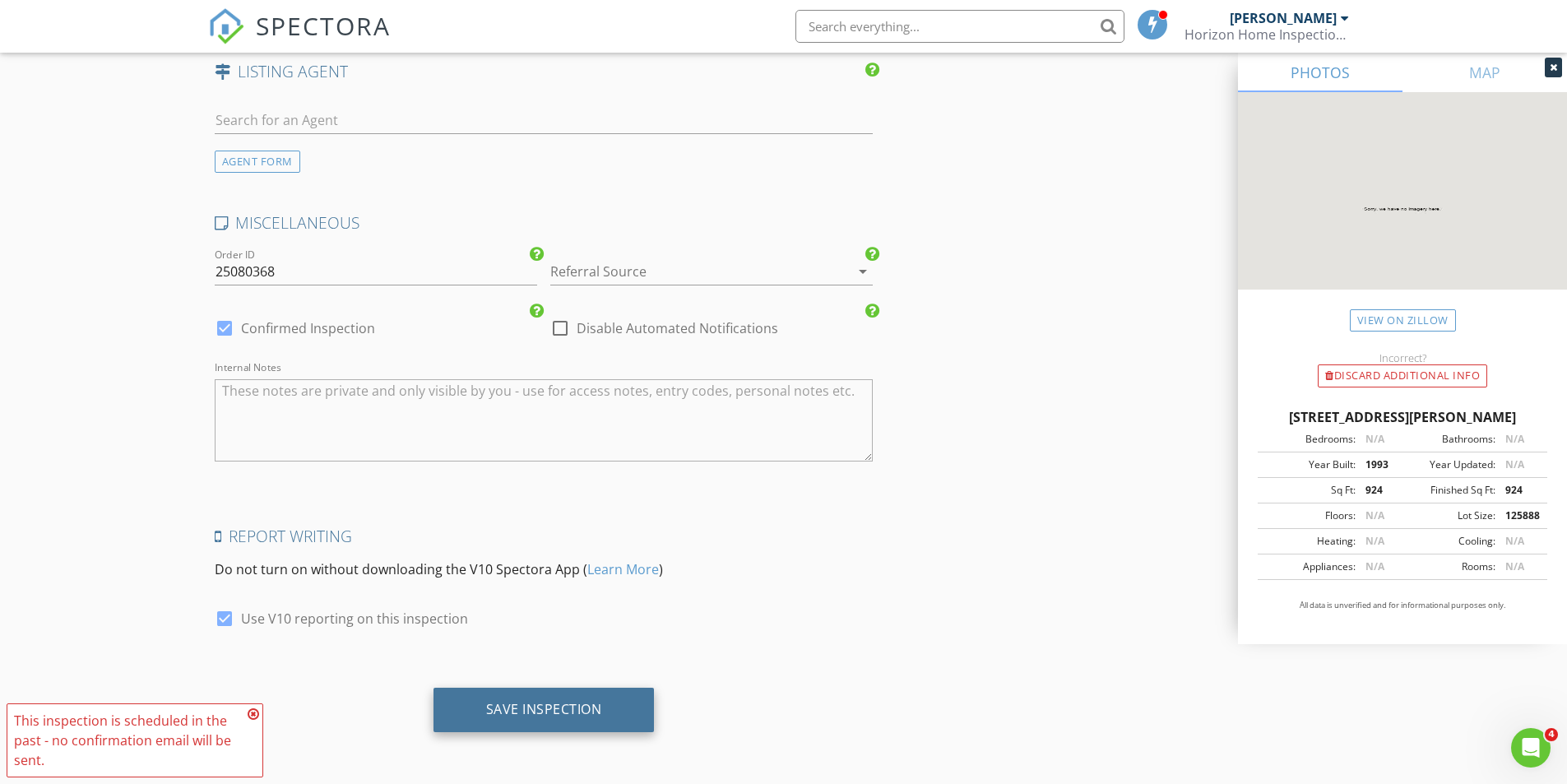
click at [554, 714] on div "Save Inspection" at bounding box center [543, 708] width 116 height 17
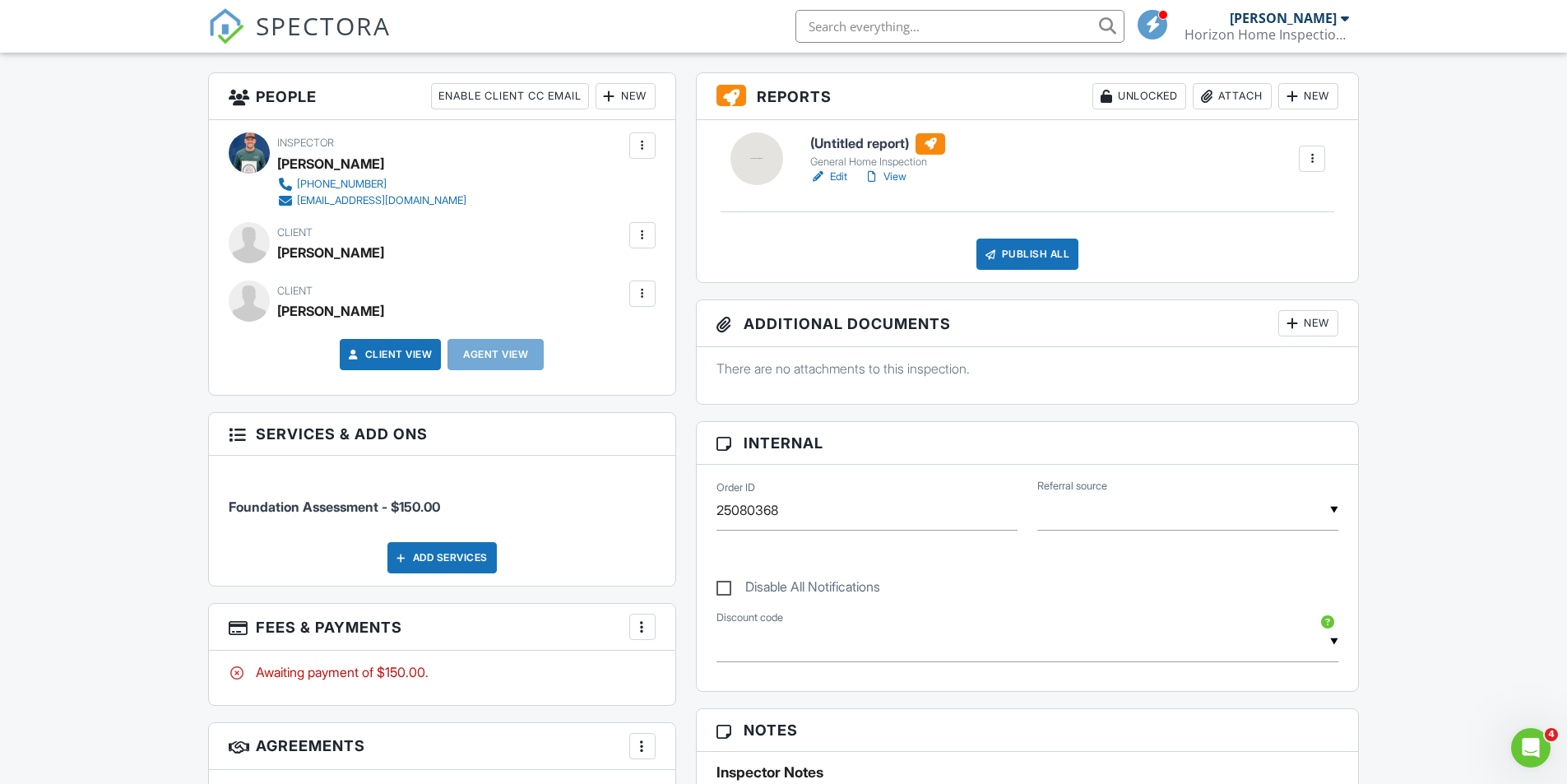
scroll to position [412, 0]
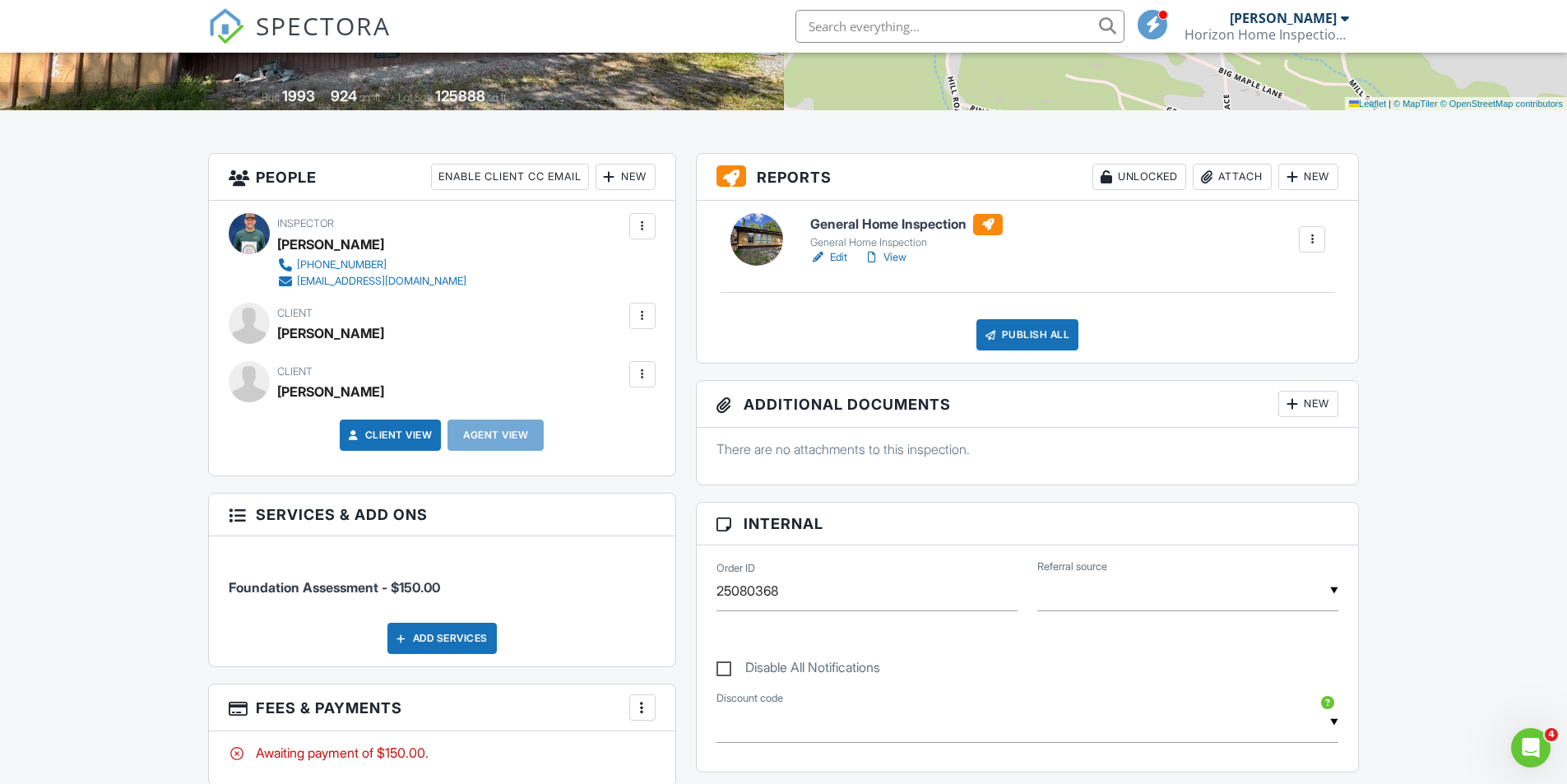
click at [640, 322] on div at bounding box center [642, 315] width 17 height 17
click at [610, 365] on li "Edit" at bounding box center [604, 366] width 84 height 41
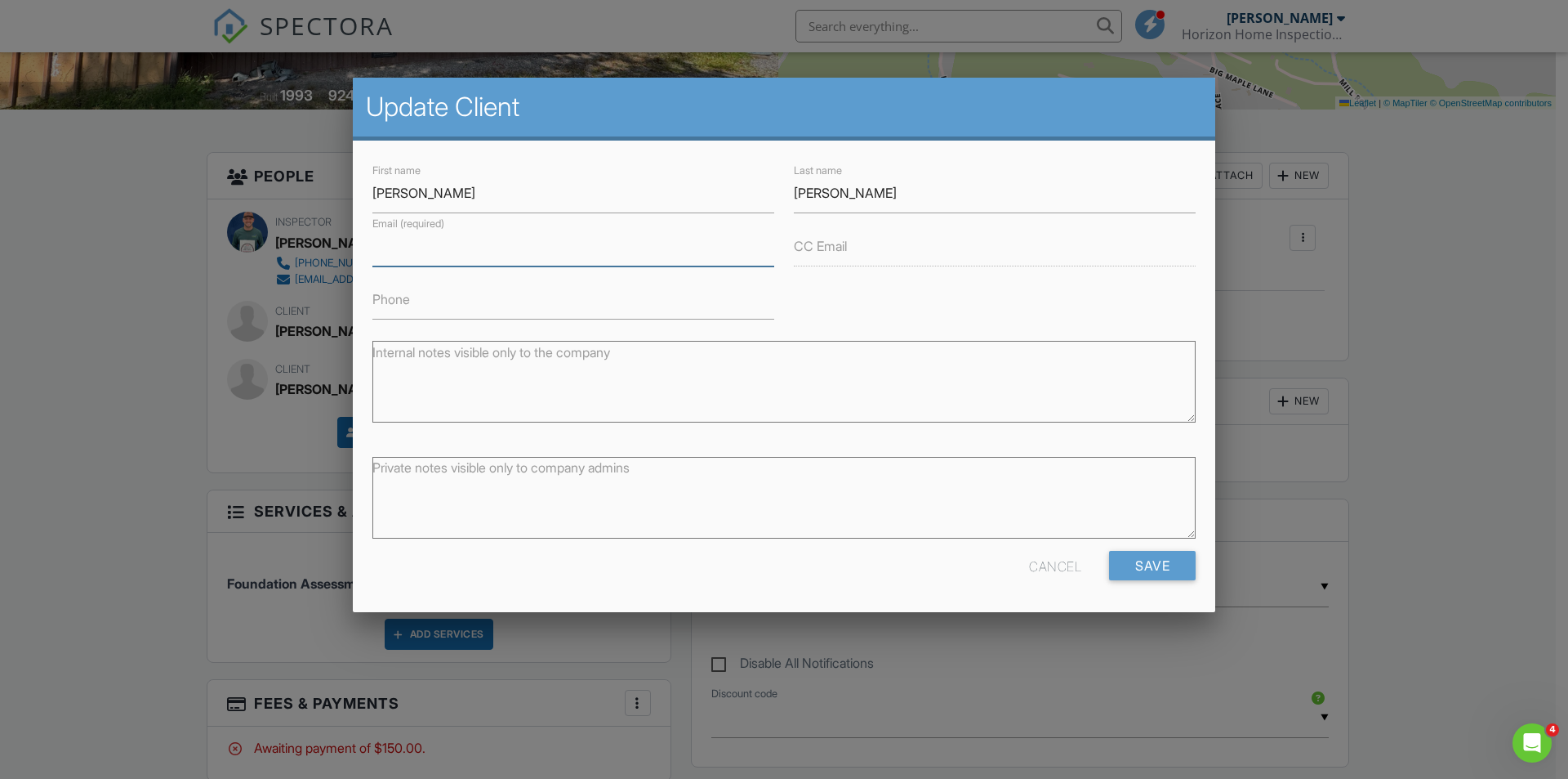
drag, startPoint x: 464, startPoint y: 236, endPoint x: 463, endPoint y: 245, distance: 9.1
click at [464, 239] on input "Email (required)" at bounding box center [572, 246] width 402 height 40
type input "[EMAIL_ADDRESS][DOMAIN_NAME]"
click at [831, 250] on label "CC Email" at bounding box center [820, 246] width 53 height 18
click at [807, 244] on label "CC Email" at bounding box center [820, 246] width 53 height 18
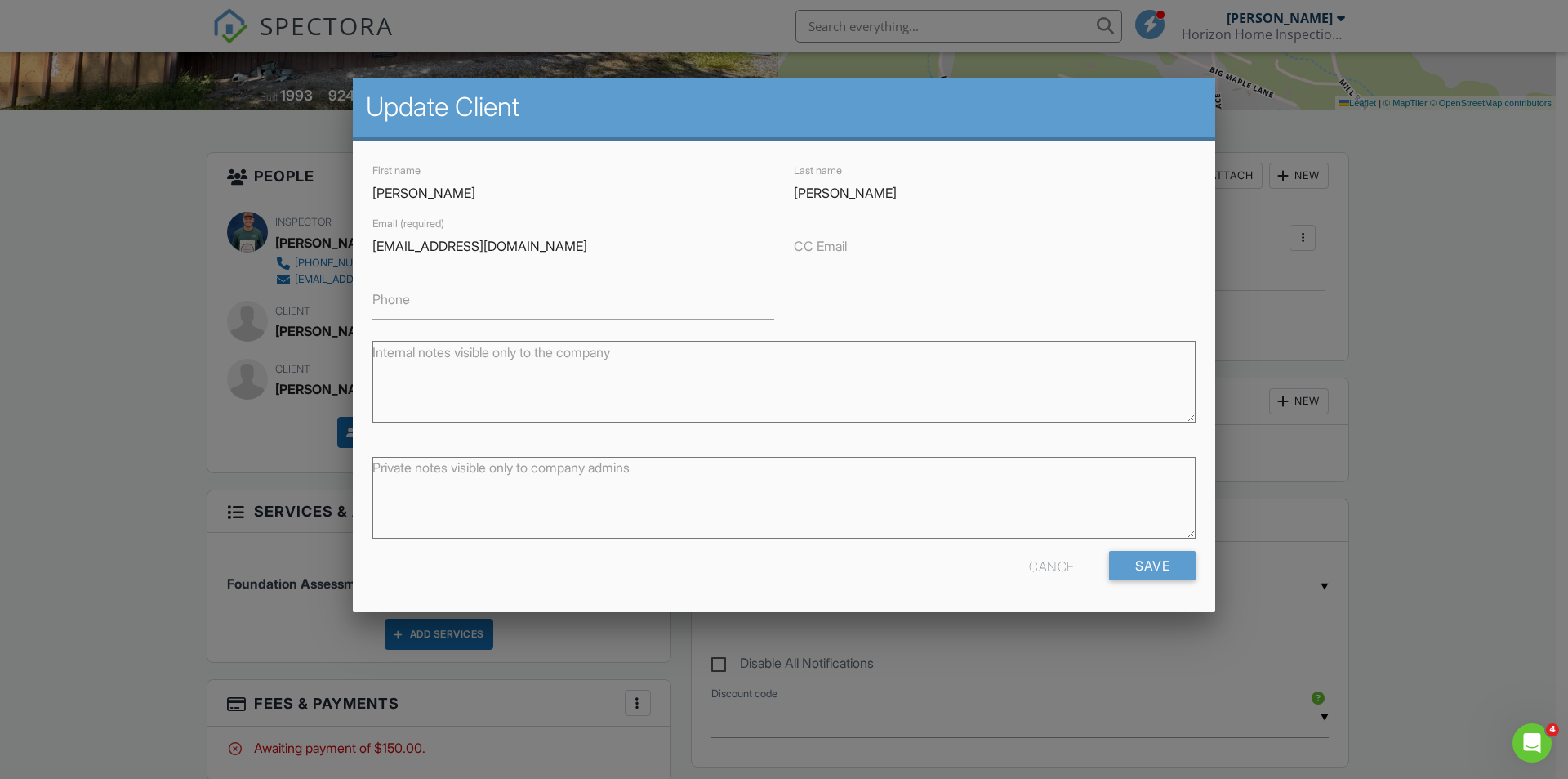
click at [797, 255] on label "CC Email" at bounding box center [820, 246] width 53 height 18
click at [827, 253] on label "CC Email" at bounding box center [820, 246] width 53 height 18
click at [636, 255] on input "[EMAIL_ADDRESS][DOMAIN_NAME]" at bounding box center [572, 246] width 402 height 40
click at [1130, 574] on input "Save" at bounding box center [1152, 565] width 86 height 29
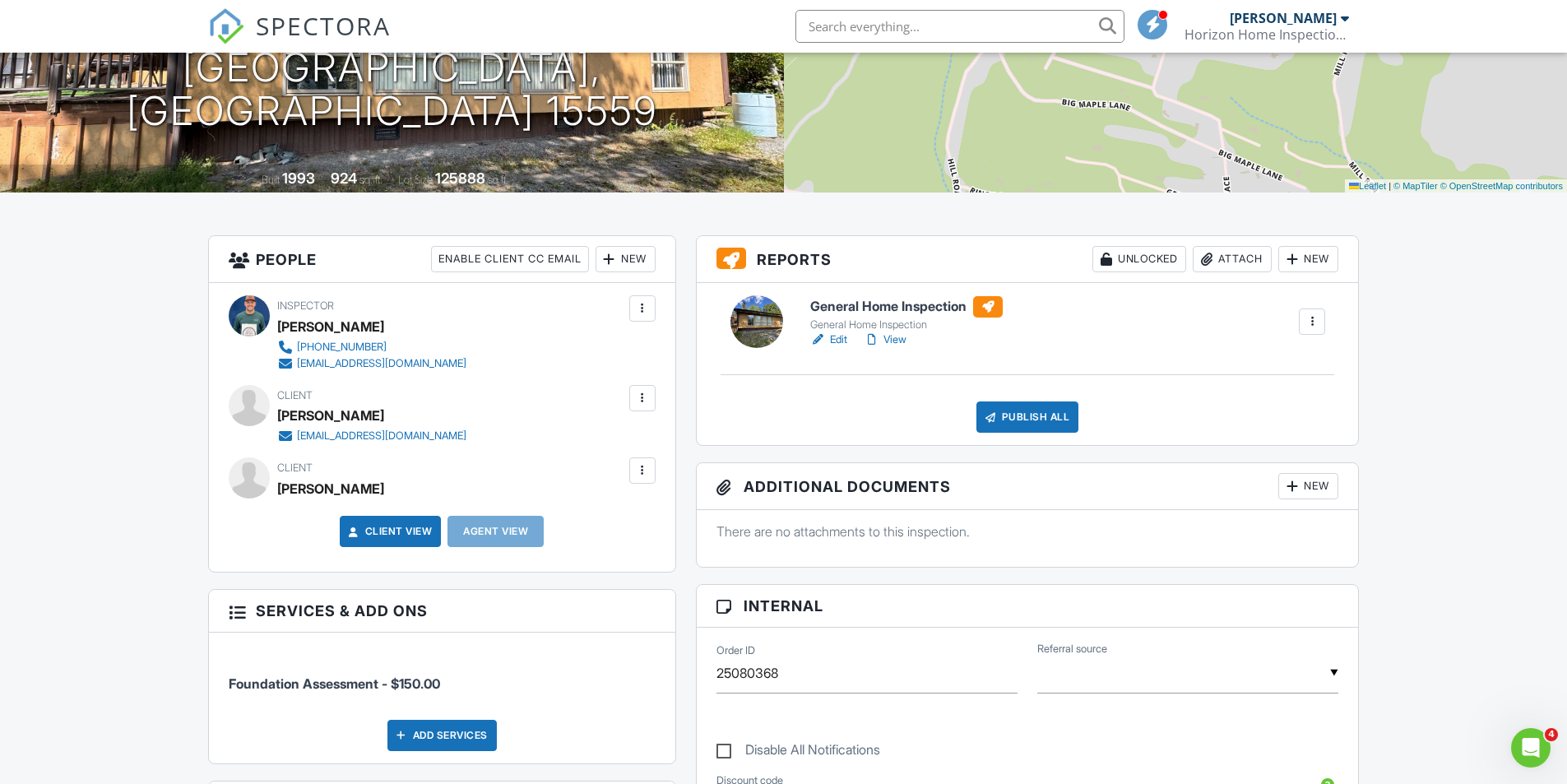
click at [644, 475] on div at bounding box center [642, 470] width 17 height 17
click at [597, 522] on li "Edit" at bounding box center [604, 521] width 84 height 41
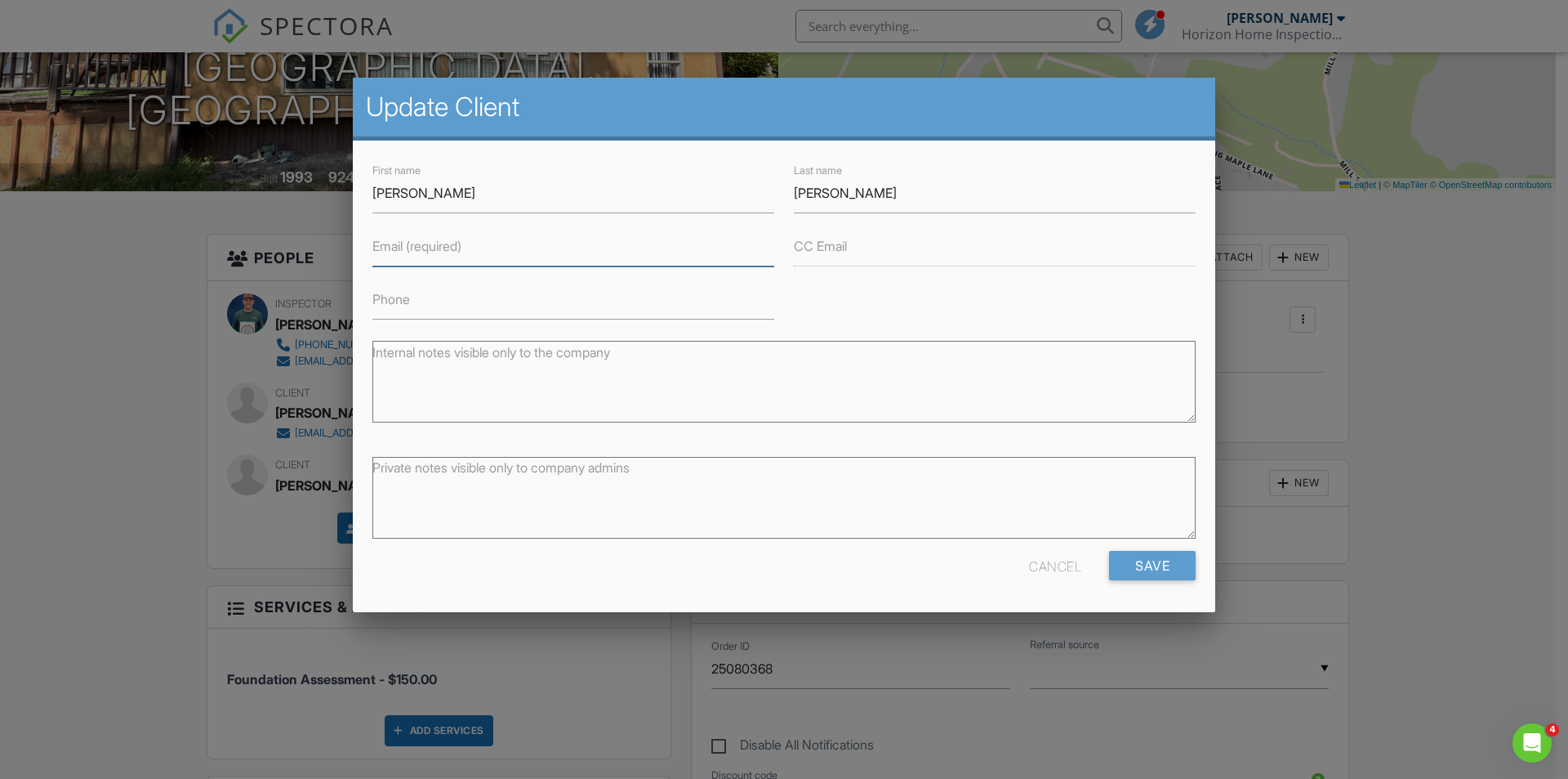
click at [460, 258] on input "Email (required)" at bounding box center [572, 246] width 402 height 40
click at [1082, 568] on div "Cancel Save" at bounding box center [784, 571] width 843 height 42
click at [1074, 568] on div "Cancel" at bounding box center [1055, 565] width 52 height 29
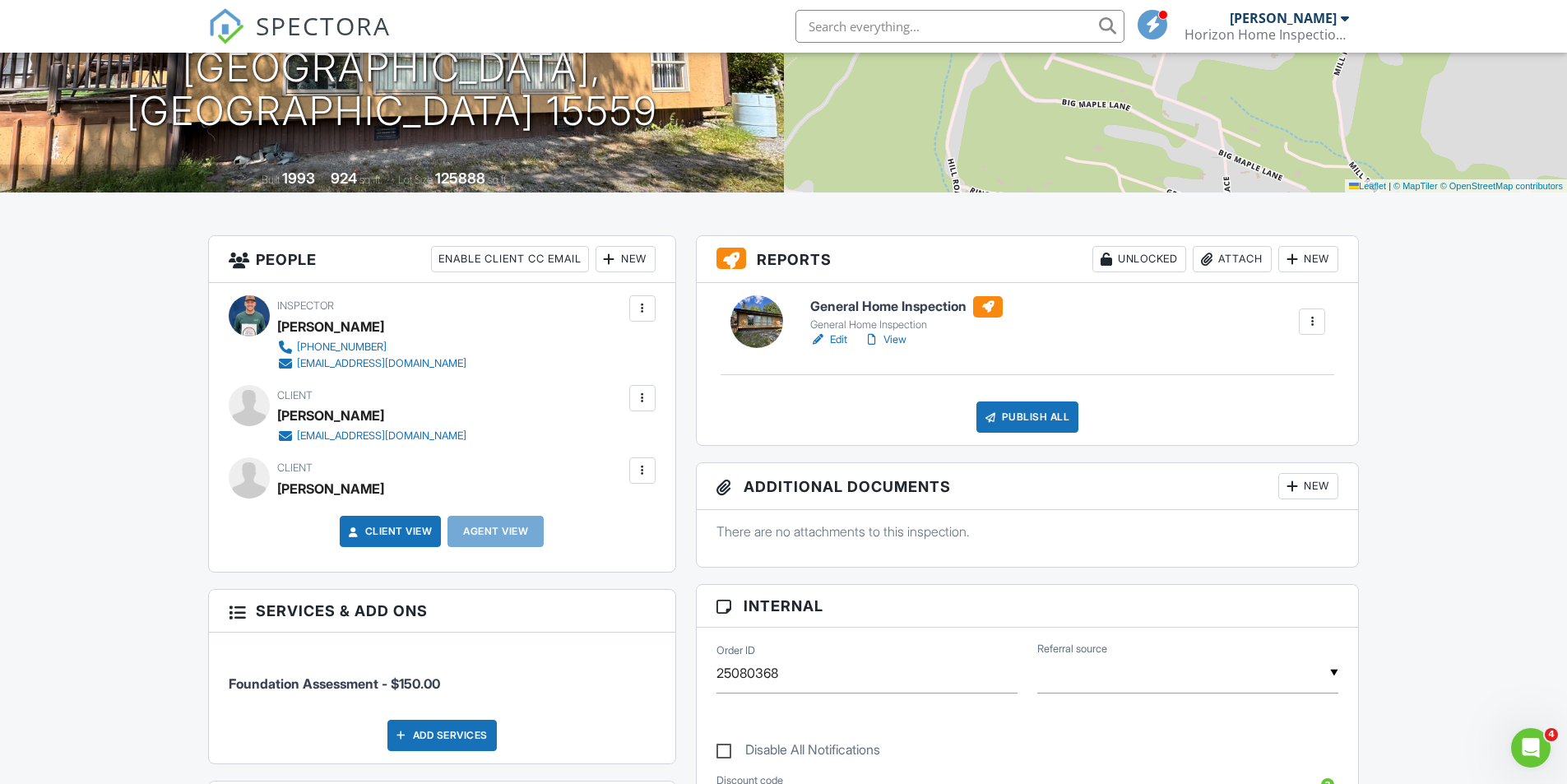
click at [622, 260] on div "New" at bounding box center [625, 258] width 60 height 26
click at [538, 501] on div "Client Glenn Morrill" at bounding box center [442, 480] width 427 height 45
click at [648, 401] on div at bounding box center [642, 398] width 17 height 17
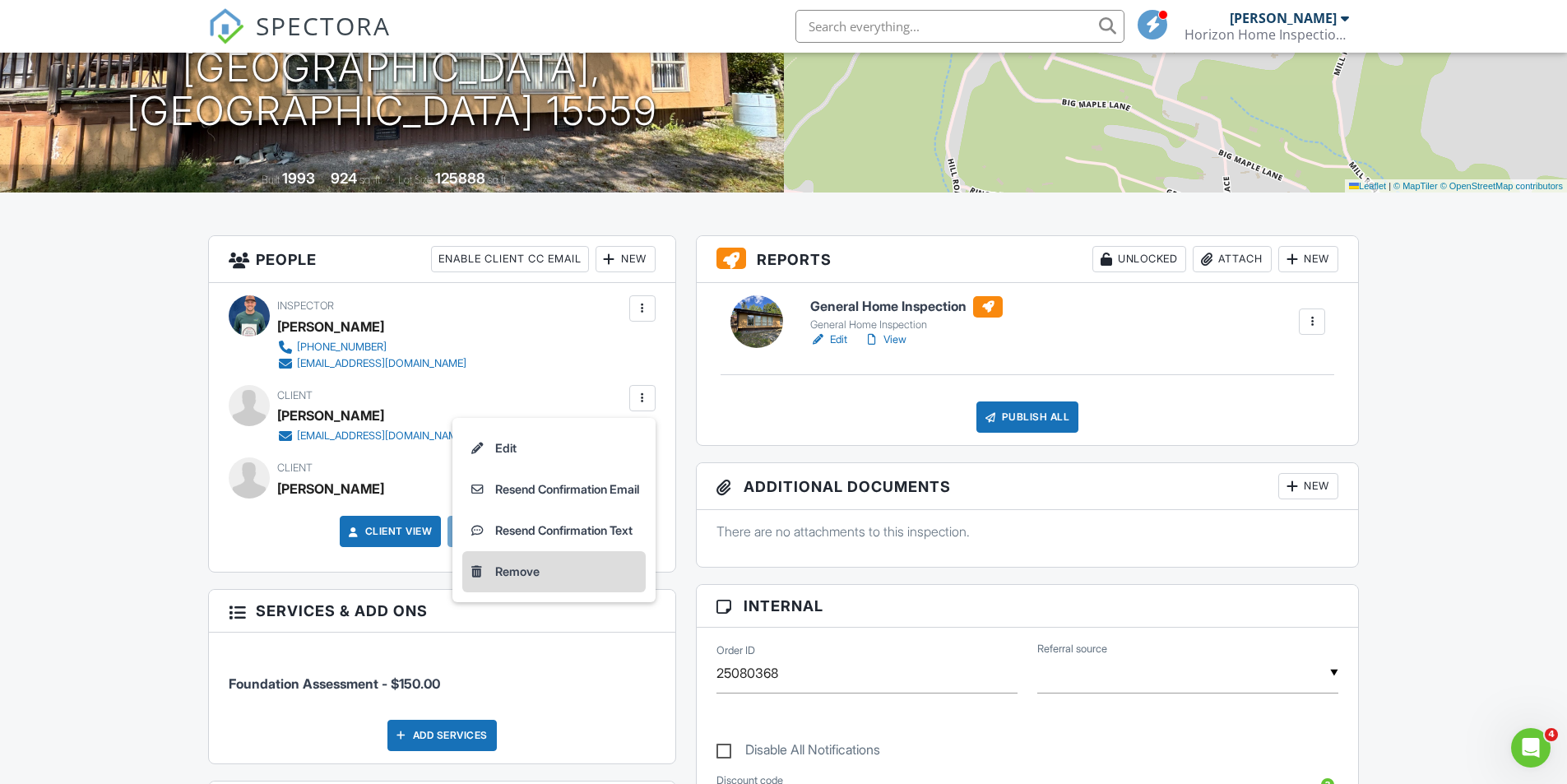
click at [551, 574] on li "Remove" at bounding box center [554, 571] width 183 height 41
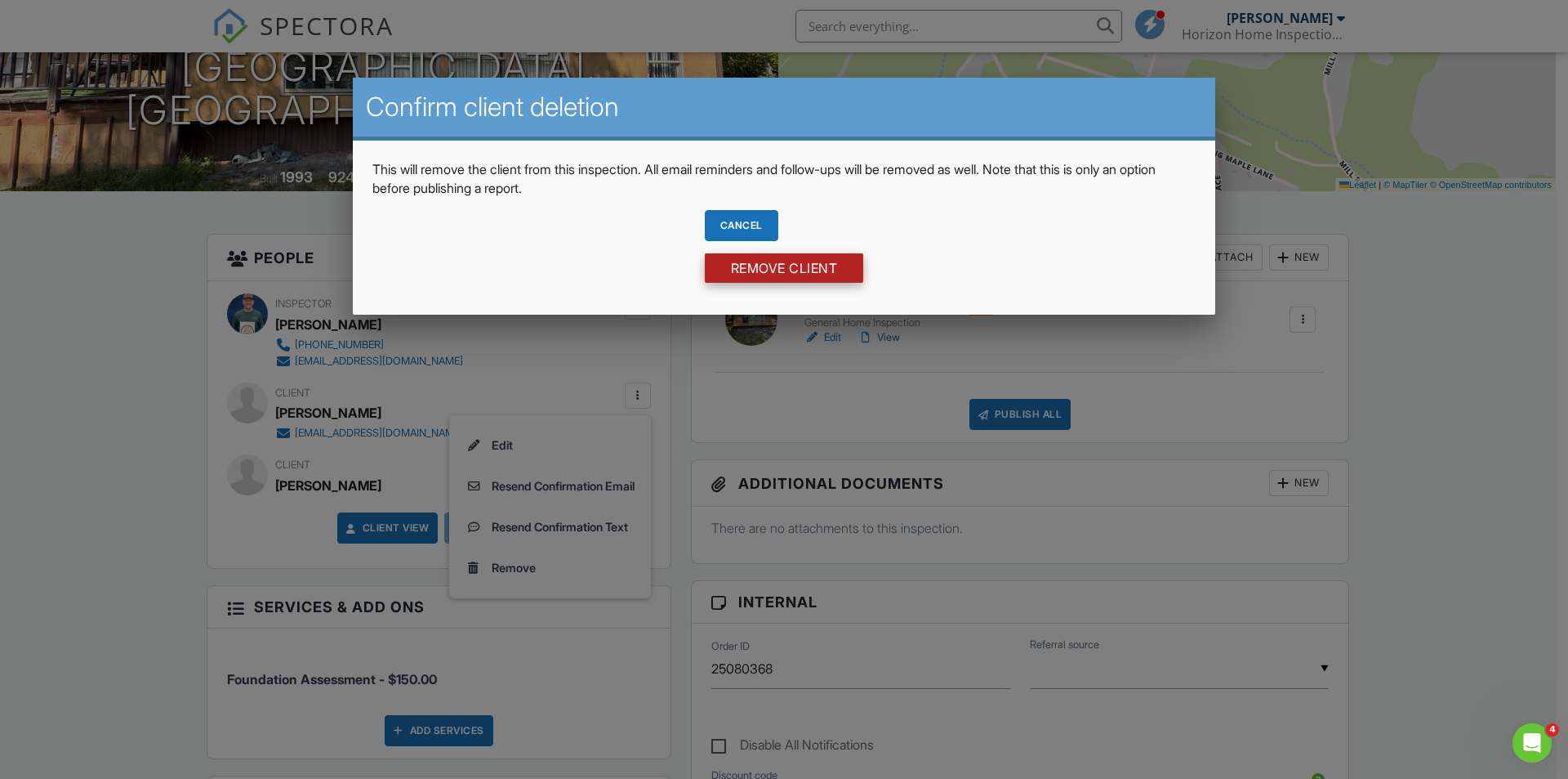
click at [794, 278] on input "Remove Client" at bounding box center [784, 267] width 159 height 29
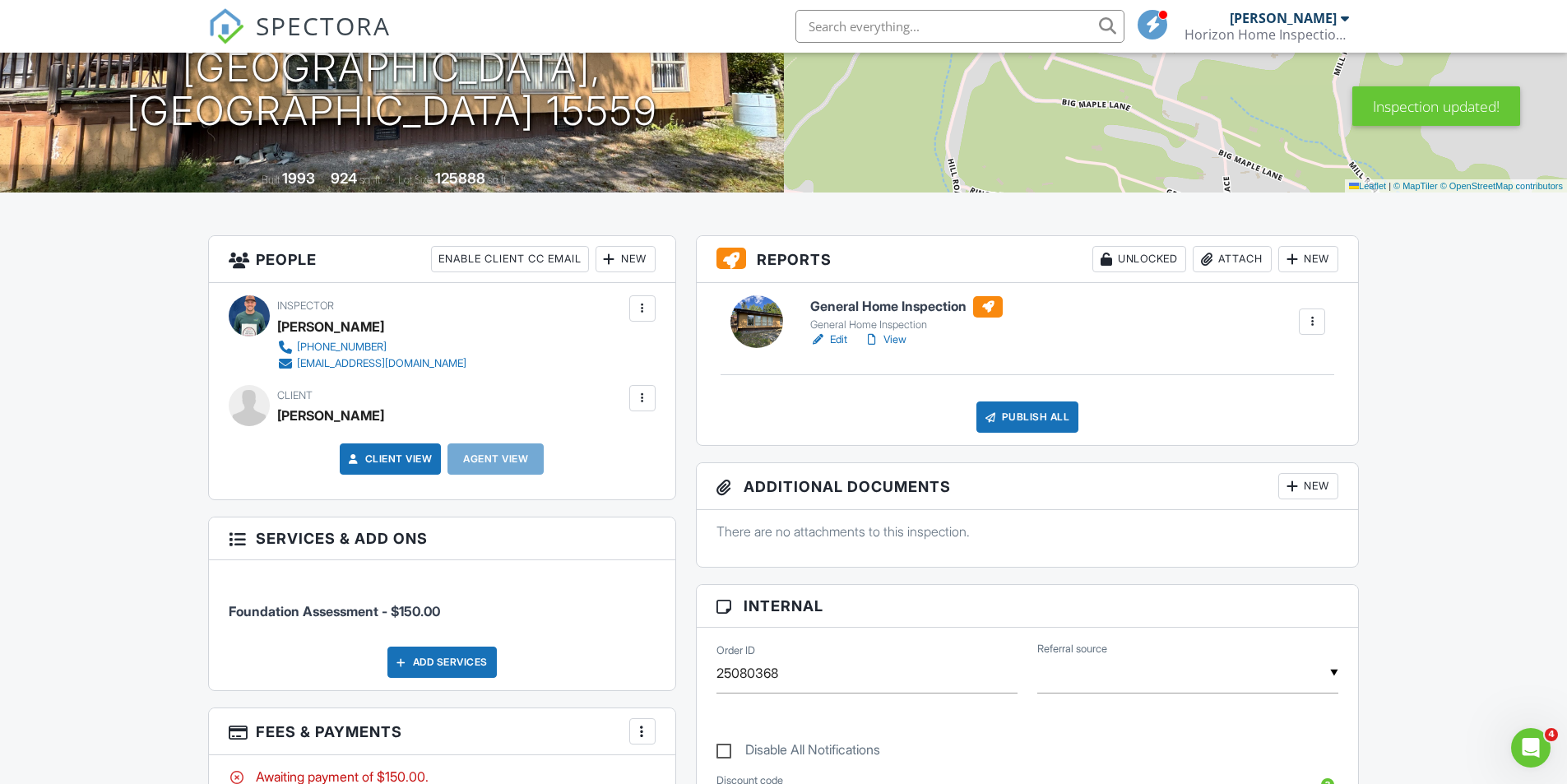
click at [627, 255] on div "New" at bounding box center [625, 258] width 60 height 26
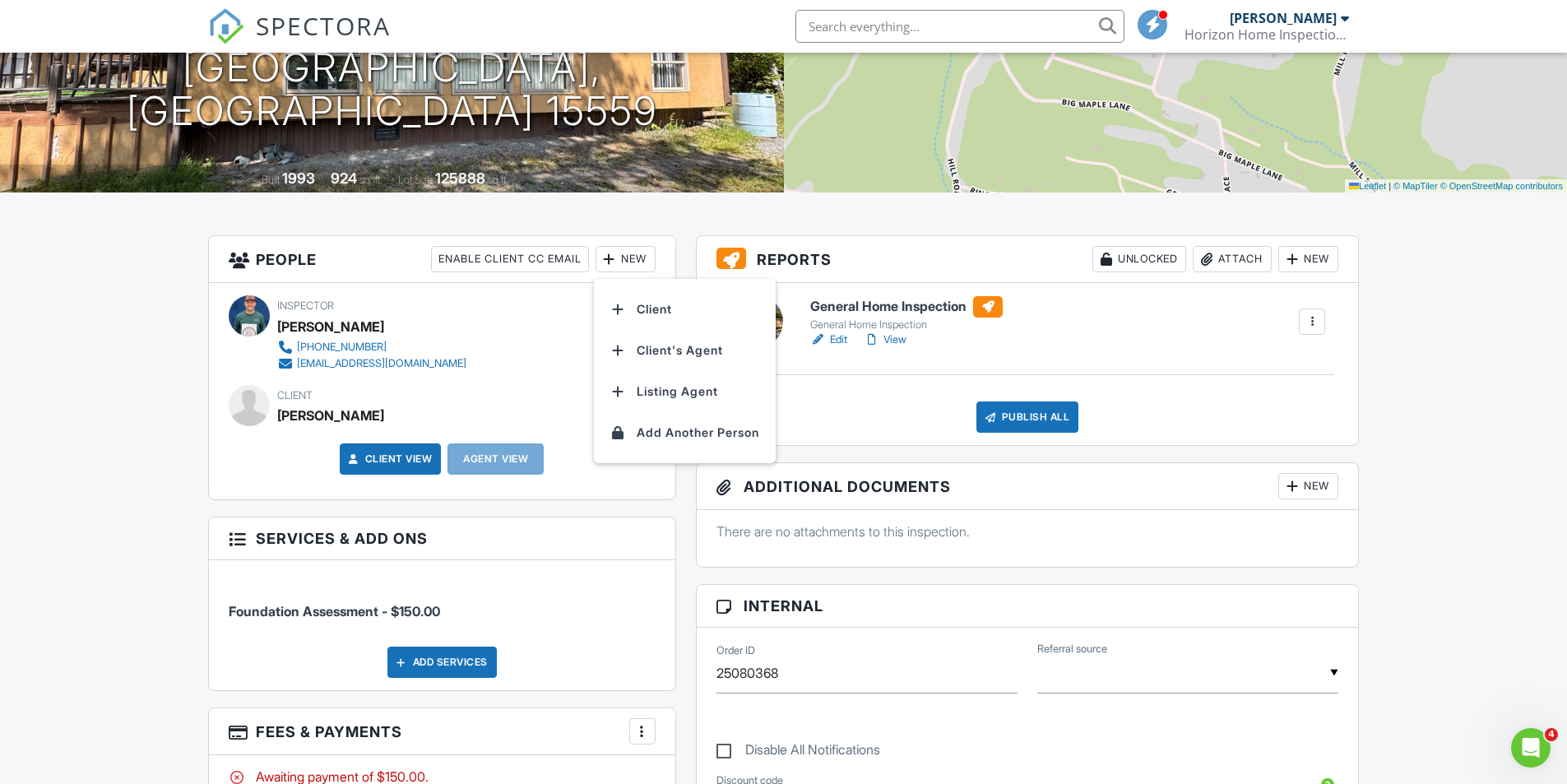
click at [649, 310] on li "Client" at bounding box center [685, 309] width 162 height 41
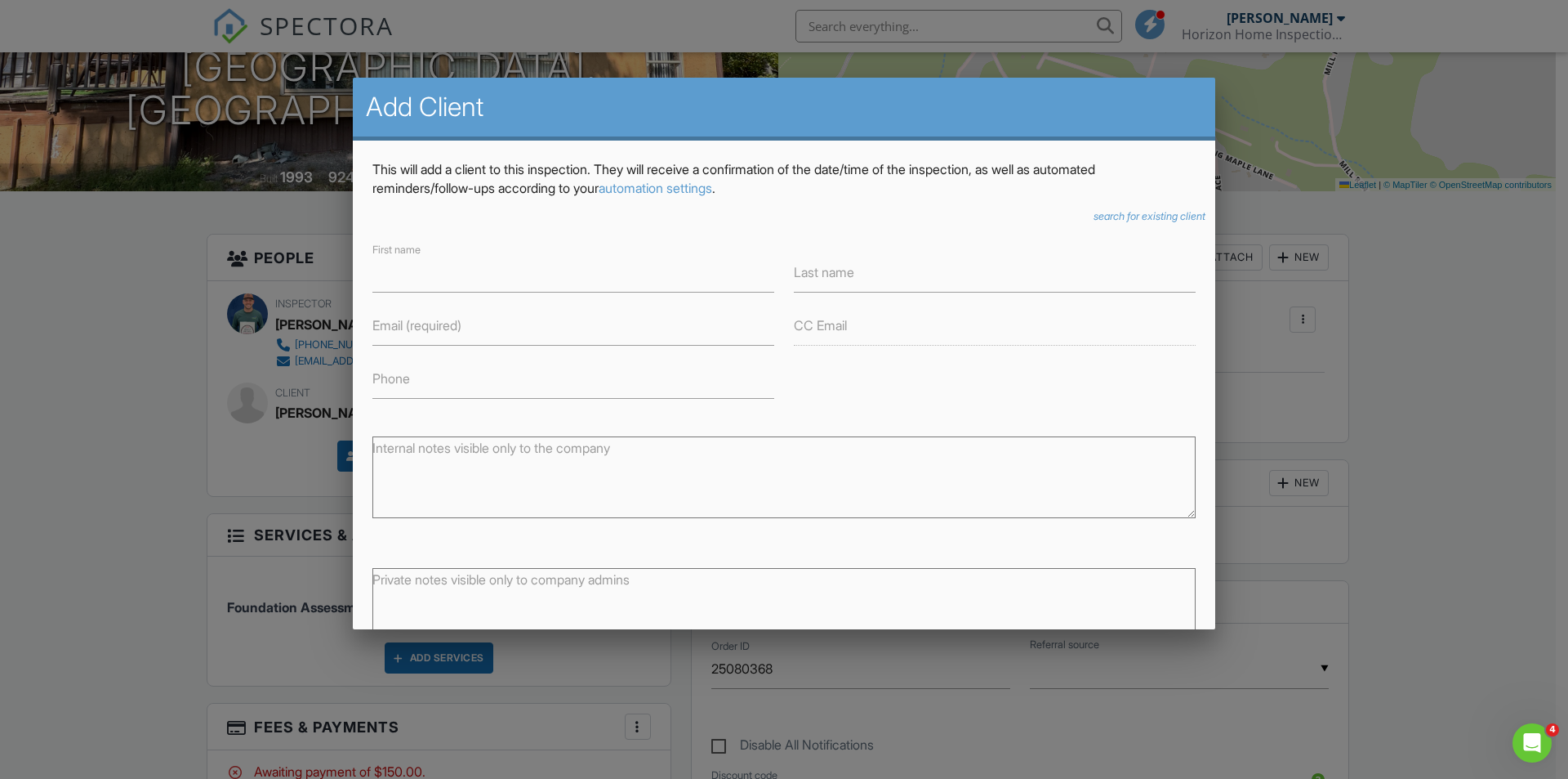
click at [1158, 214] on icon "search for existing client" at bounding box center [1150, 216] width 112 height 13
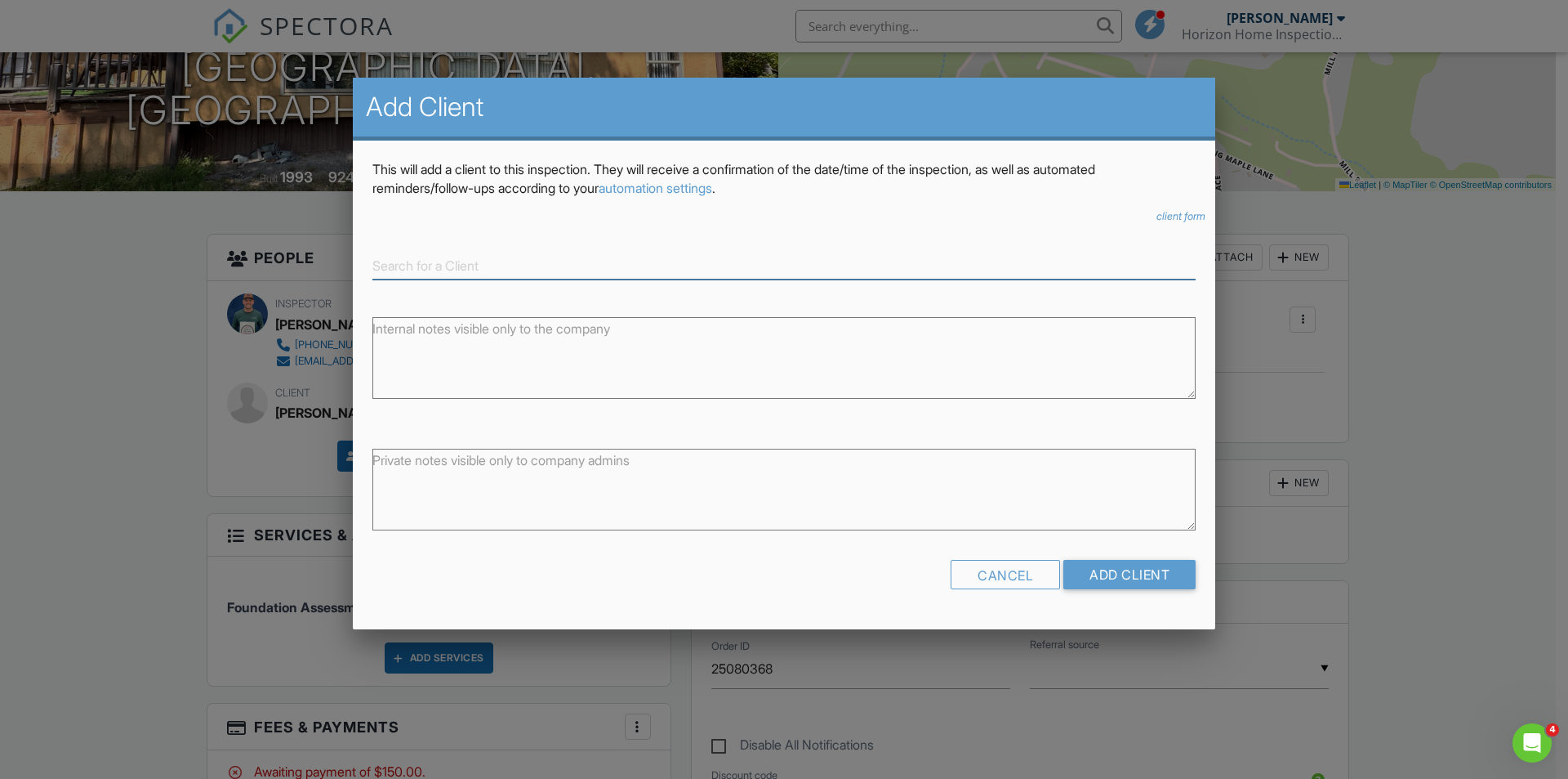
click at [535, 267] on input at bounding box center [784, 266] width 823 height 27
type input "o"
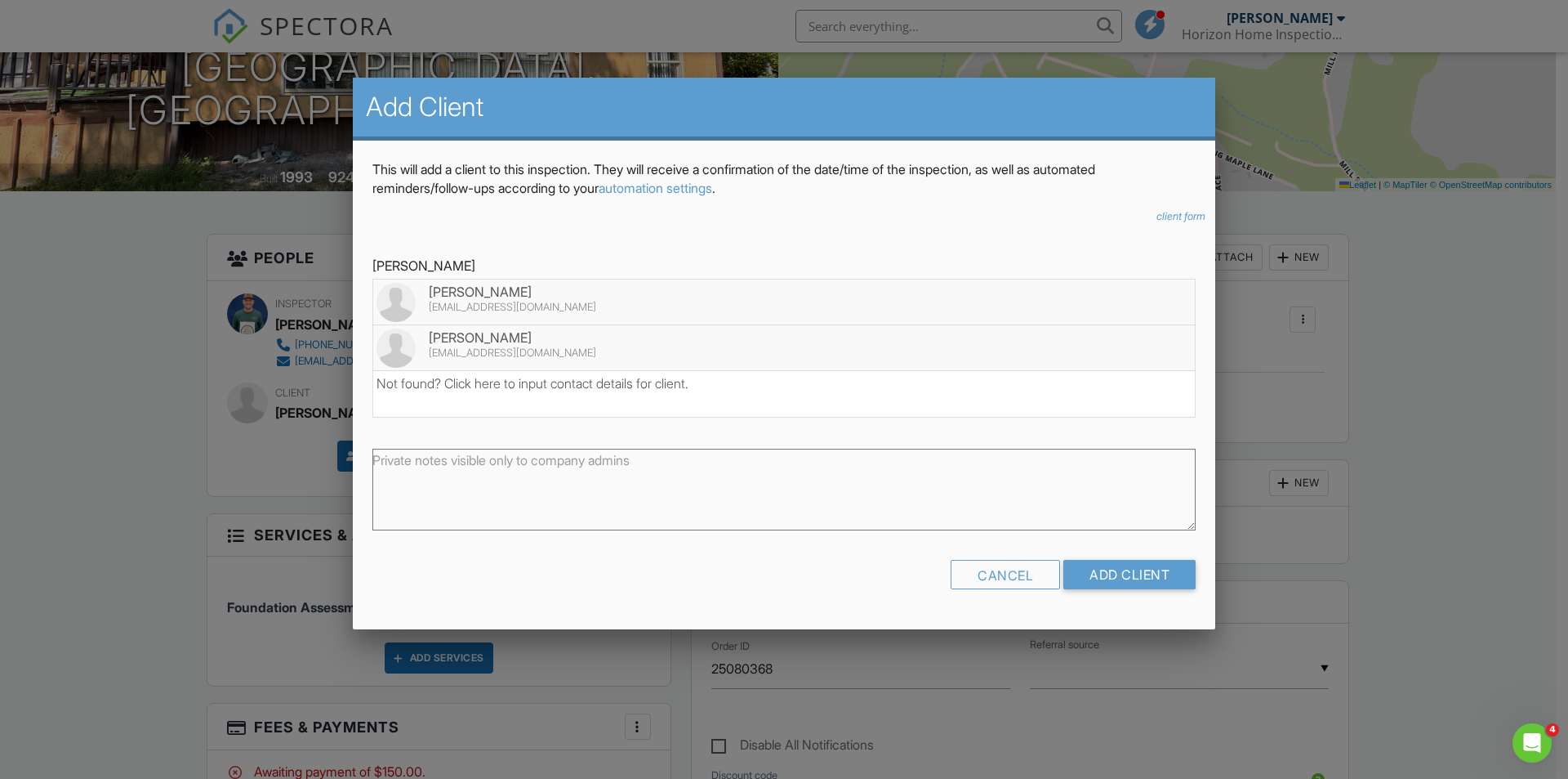
click at [523, 334] on div "Paul Kramer" at bounding box center [784, 337] width 815 height 18
type input "Paul Kramer"
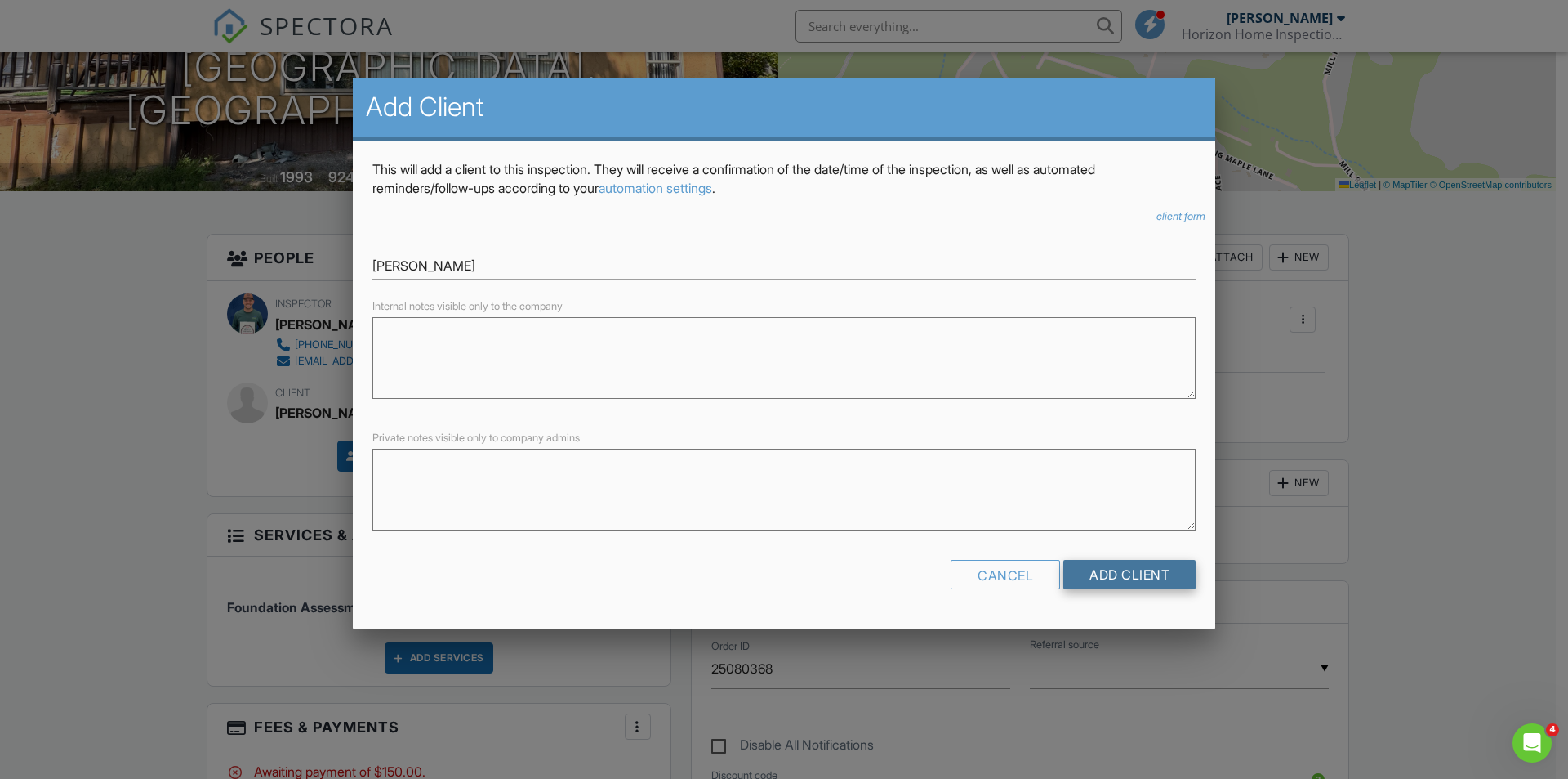
click at [1118, 576] on input "Add Client" at bounding box center [1129, 575] width 133 height 29
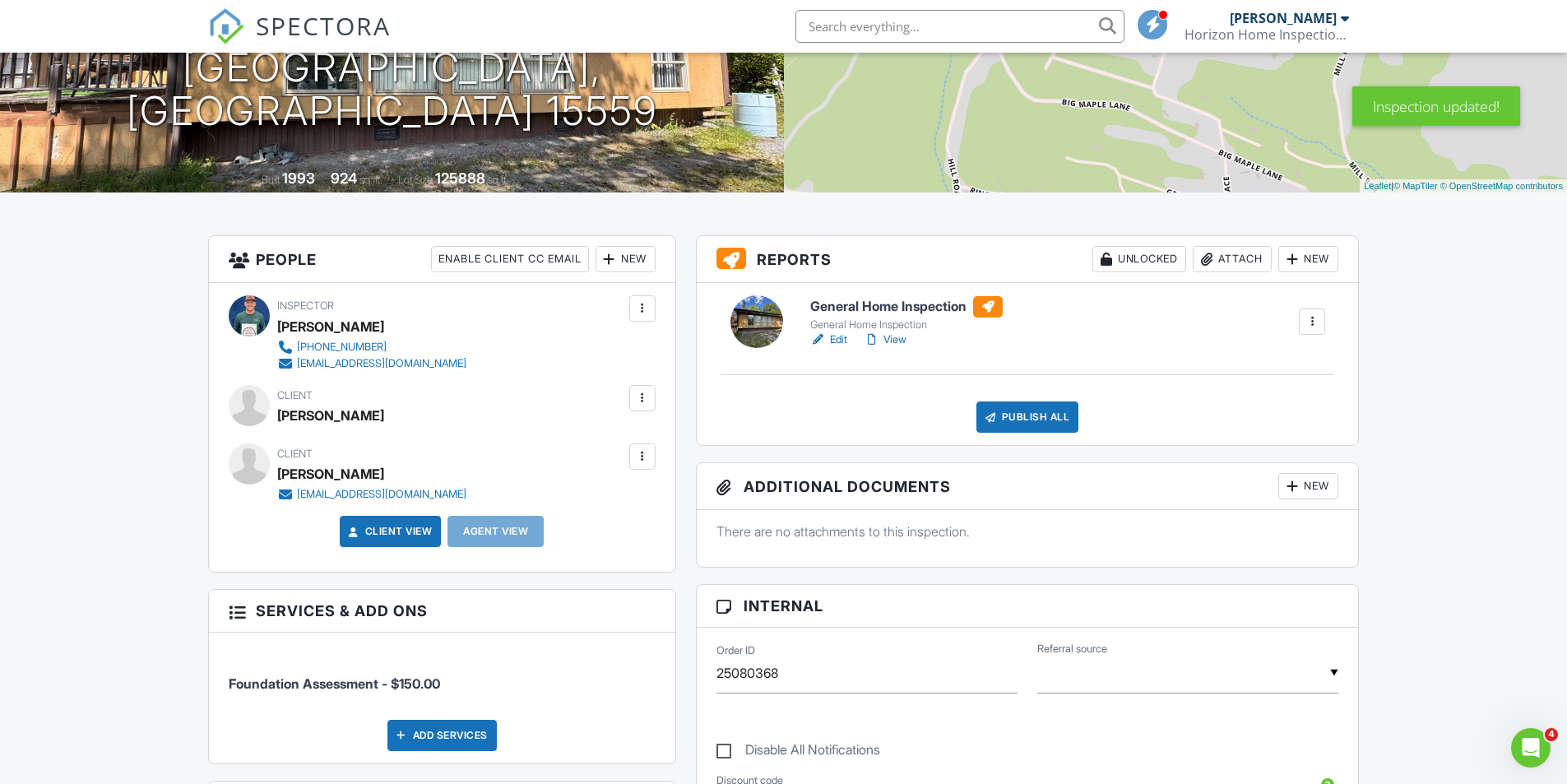
click at [642, 404] on div at bounding box center [642, 398] width 17 height 17
click at [608, 496] on div "Remove" at bounding box center [618, 490] width 45 height 20
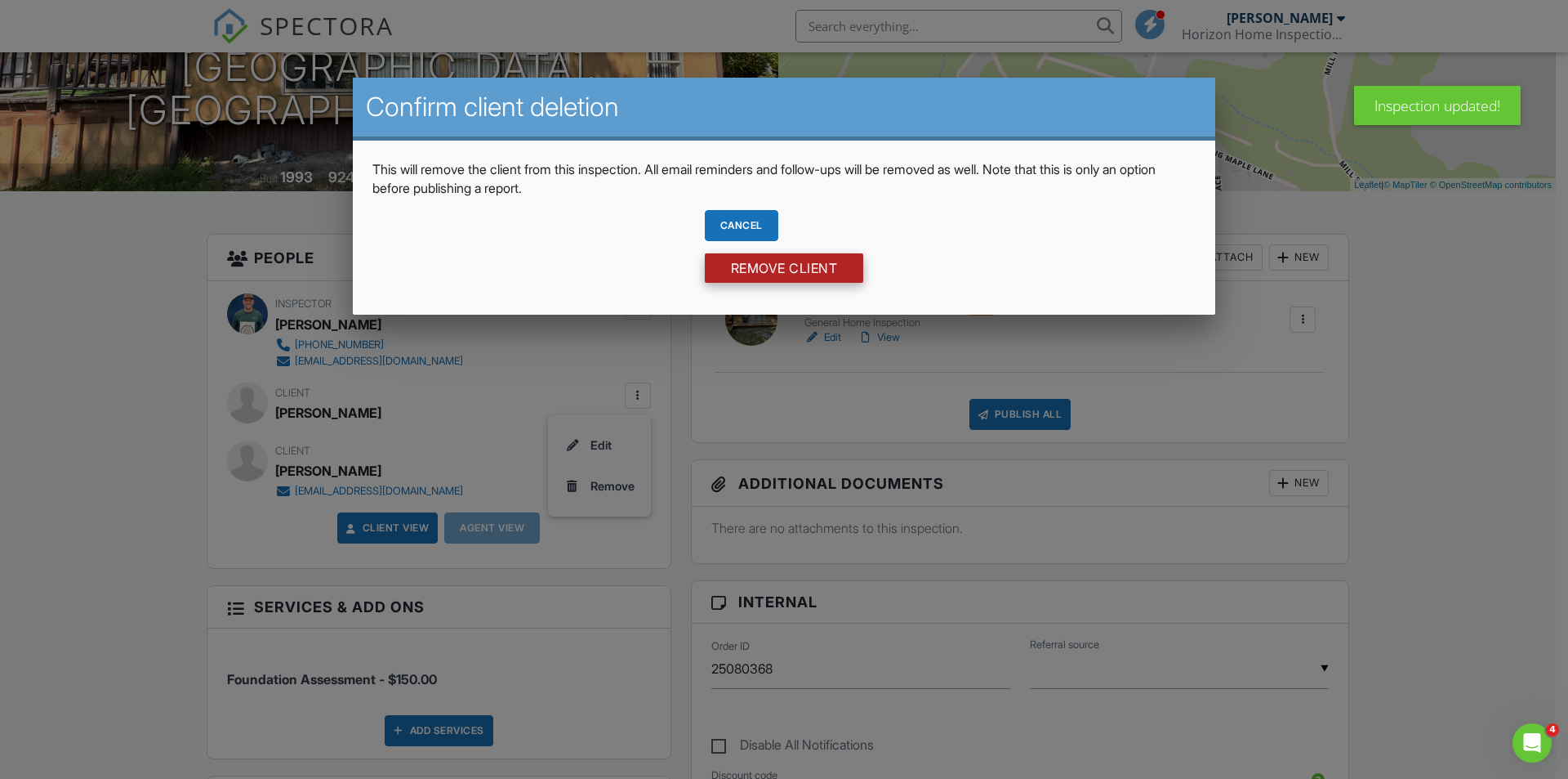
click at [752, 273] on input "Remove Client" at bounding box center [784, 267] width 159 height 29
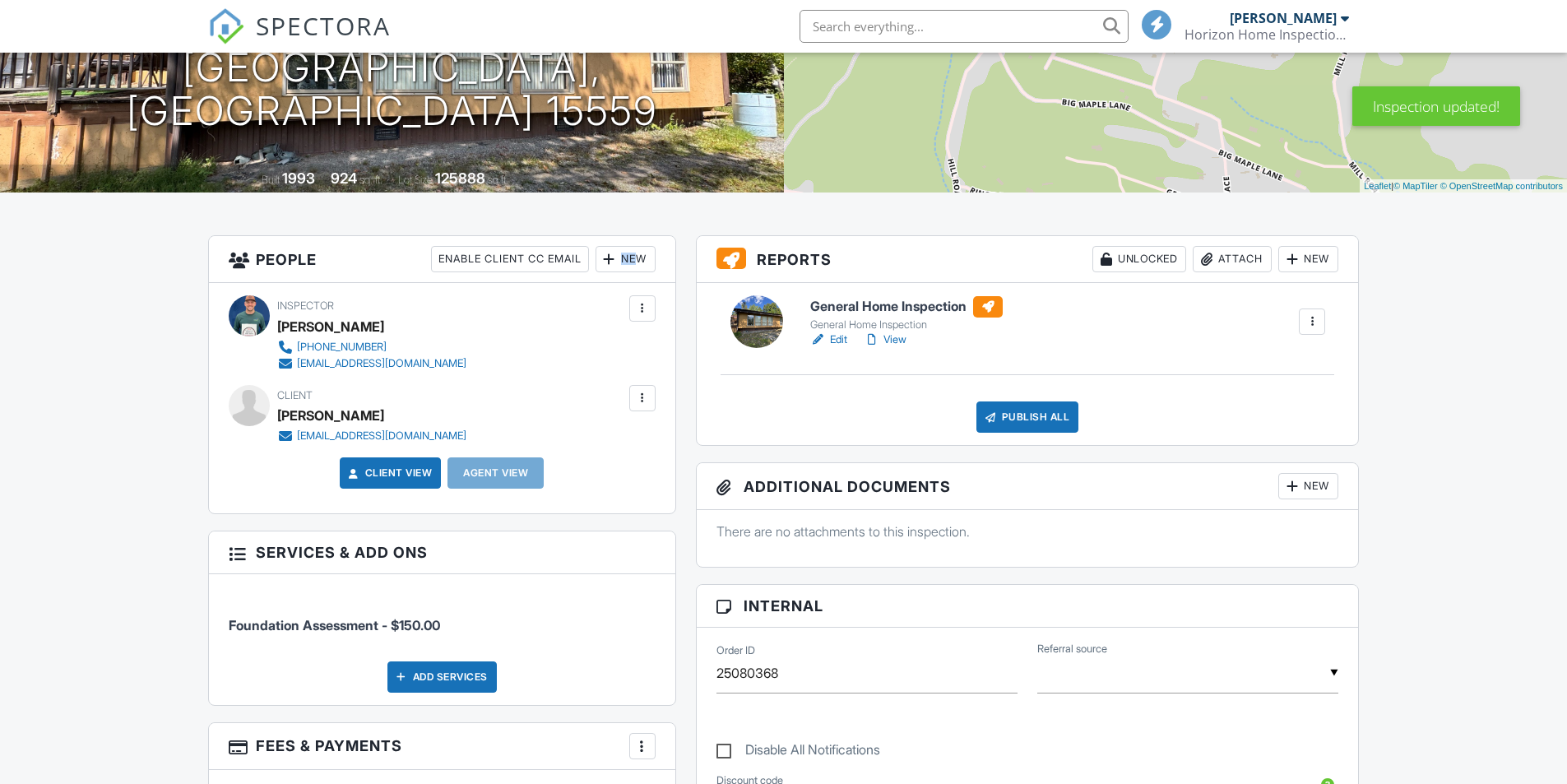
click at [631, 264] on div "New" at bounding box center [625, 258] width 60 height 26
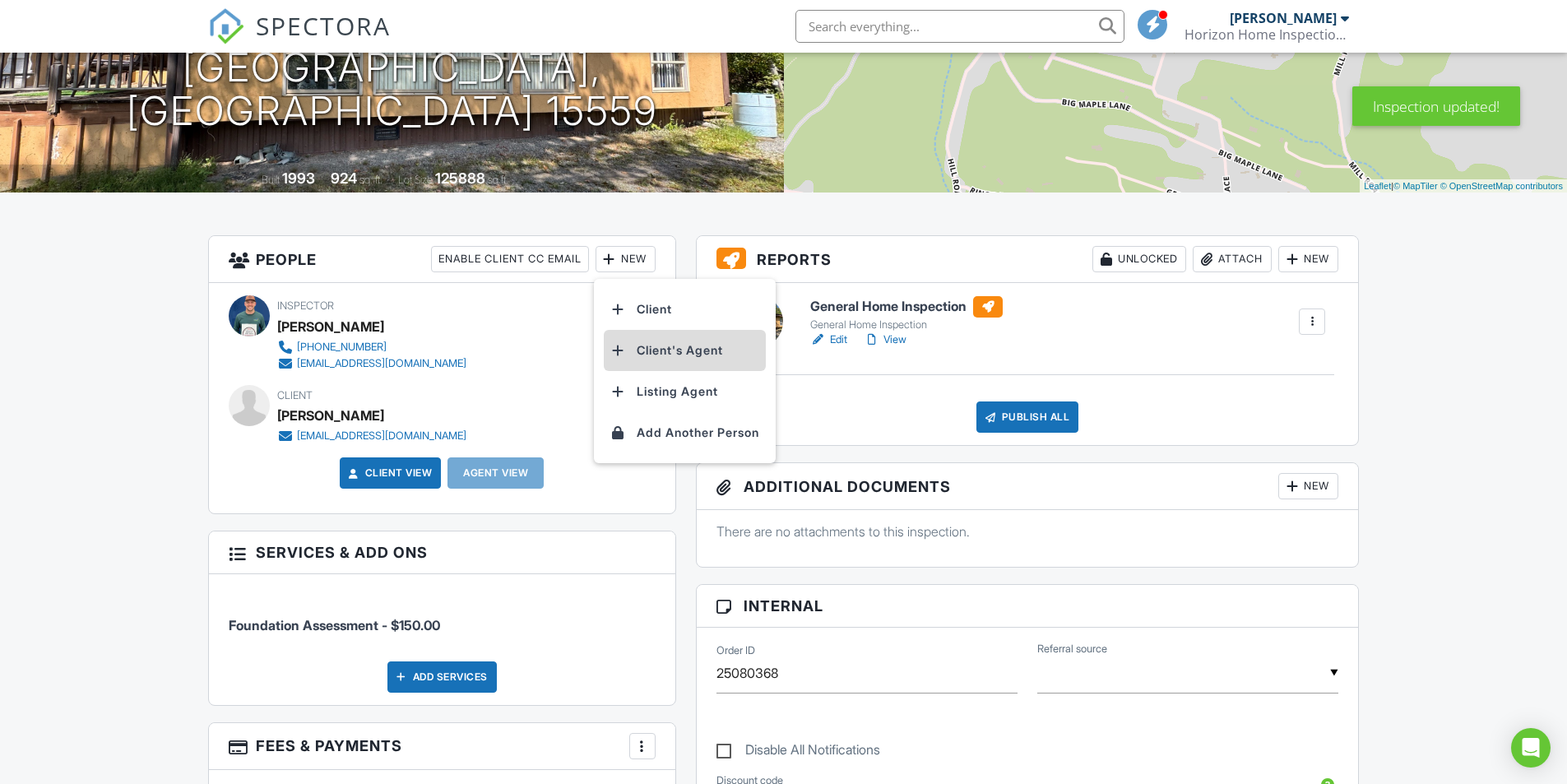
click at [685, 353] on li "Client's Agent" at bounding box center [685, 350] width 162 height 41
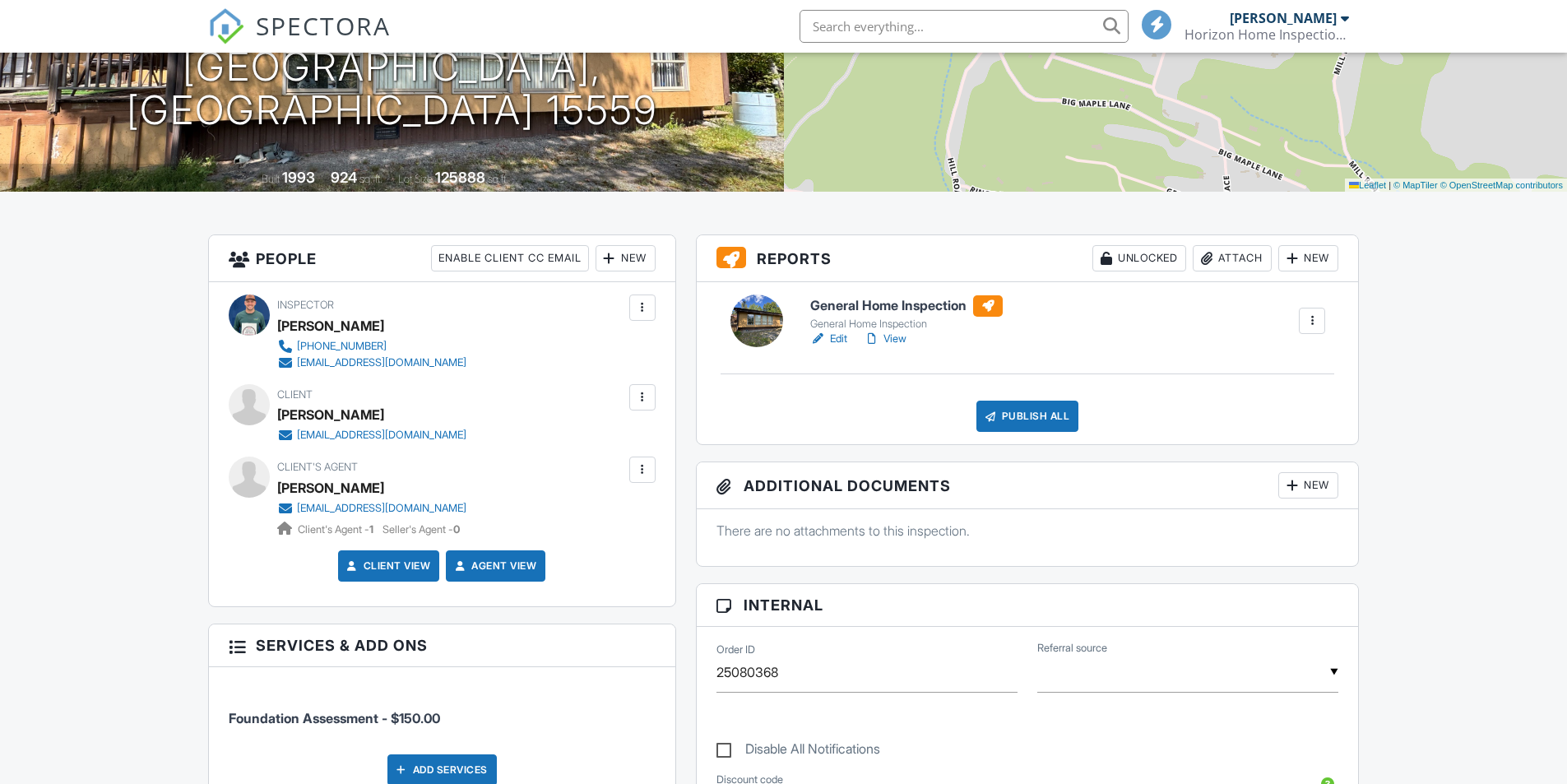
scroll to position [247, 0]
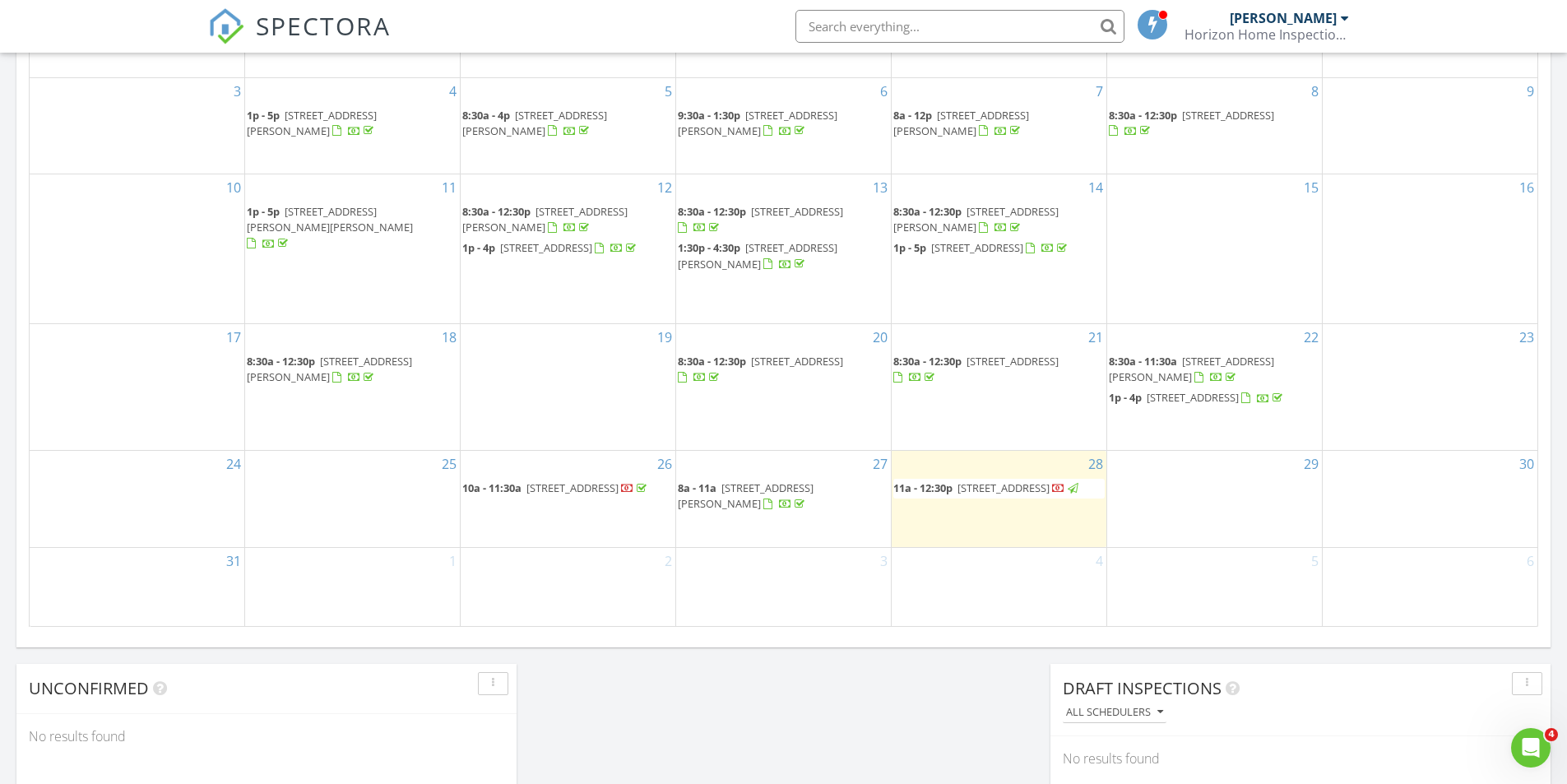
scroll to position [905, 0]
